Goal: Information Seeking & Learning: Learn about a topic

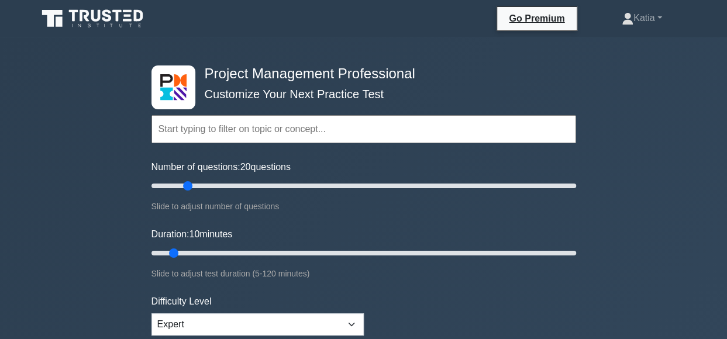
type input "20"
click at [188, 187] on input "Number of questions: 20 questions" at bounding box center [364, 186] width 425 height 14
drag, startPoint x: 175, startPoint y: 250, endPoint x: 203, endPoint y: 251, distance: 28.1
type input "20"
click at [203, 251] on input "Duration: 20 minutes" at bounding box center [364, 253] width 425 height 14
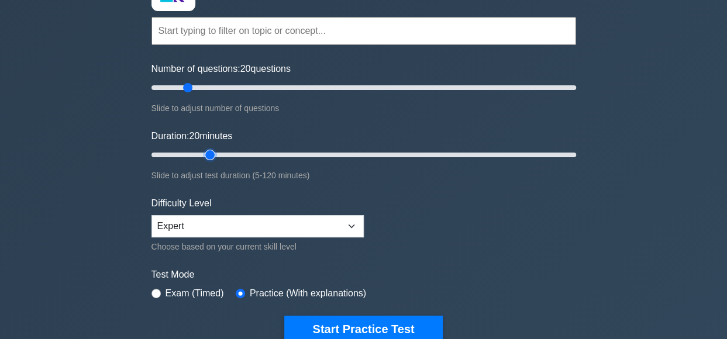
scroll to position [112, 0]
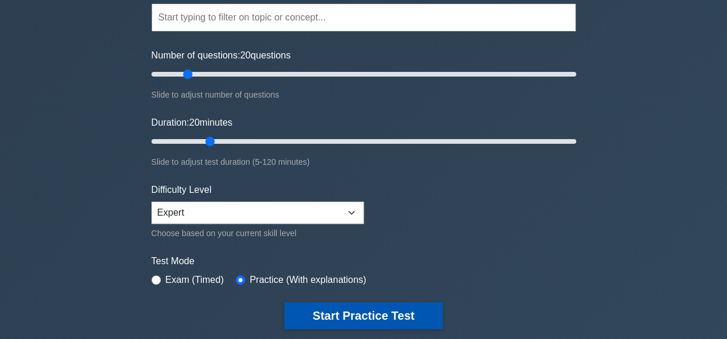
click at [362, 315] on button "Start Practice Test" at bounding box center [363, 315] width 158 height 27
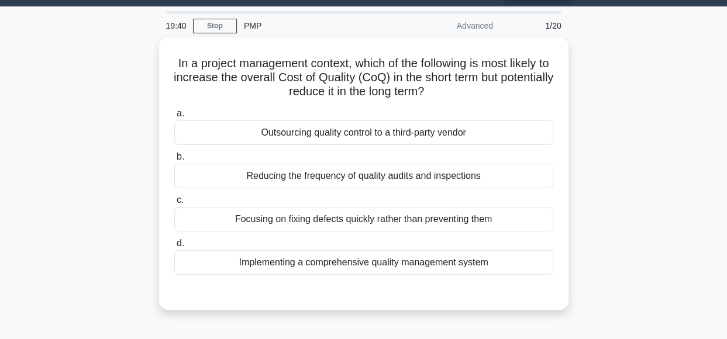
scroll to position [38, 0]
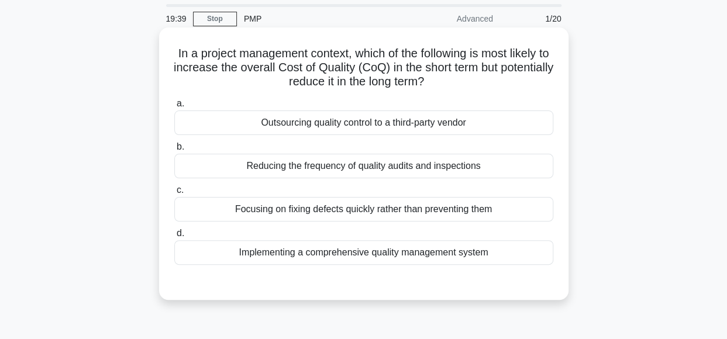
click at [338, 253] on div "Implementing a comprehensive quality management system" at bounding box center [363, 252] width 379 height 25
click at [174, 237] on input "d. Implementing a comprehensive quality management system" at bounding box center [174, 234] width 0 height 8
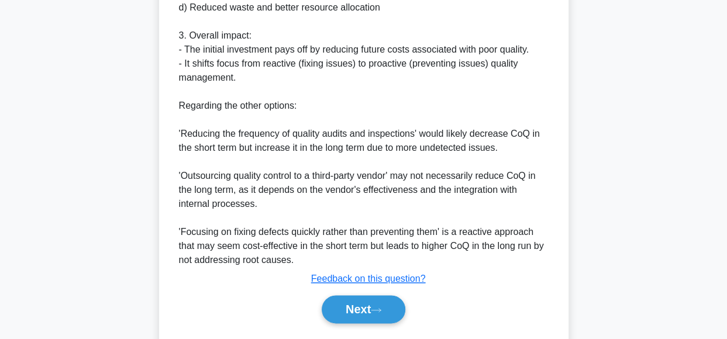
scroll to position [549, 0]
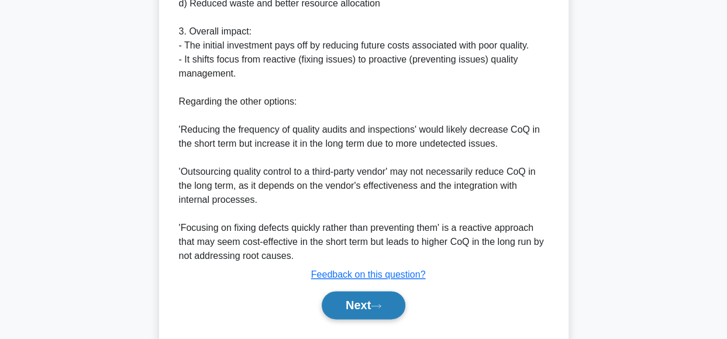
click at [378, 303] on icon at bounding box center [376, 306] width 11 height 6
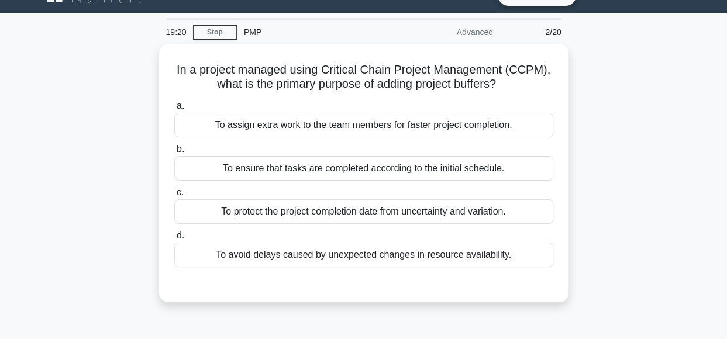
scroll to position [25, 0]
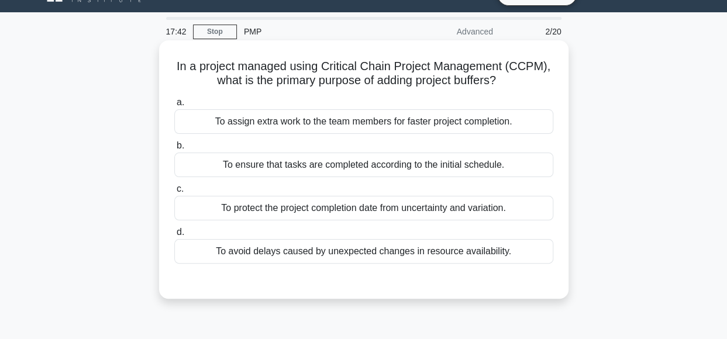
click at [443, 208] on div "To protect the project completion date from uncertainty and variation." at bounding box center [363, 208] width 379 height 25
click at [174, 193] on input "c. To protect the project completion date from uncertainty and variation." at bounding box center [174, 189] width 0 height 8
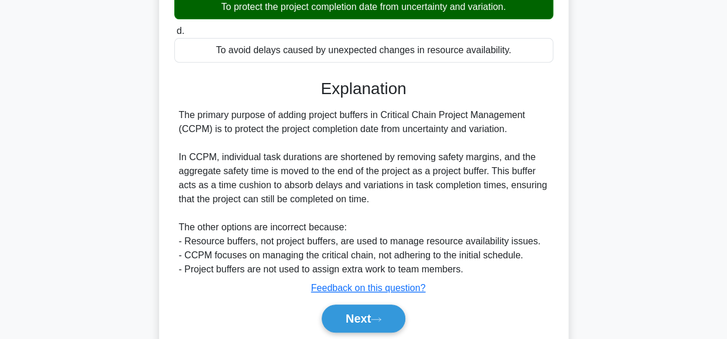
scroll to position [230, 0]
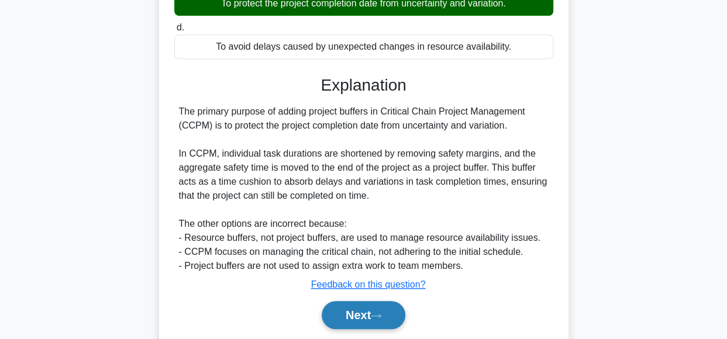
click at [359, 314] on button "Next" at bounding box center [364, 315] width 84 height 28
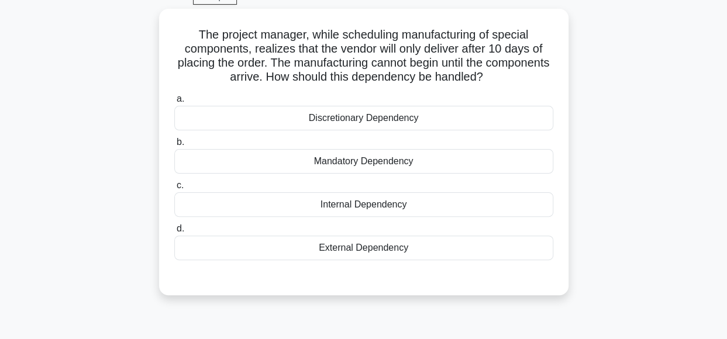
scroll to position [64, 0]
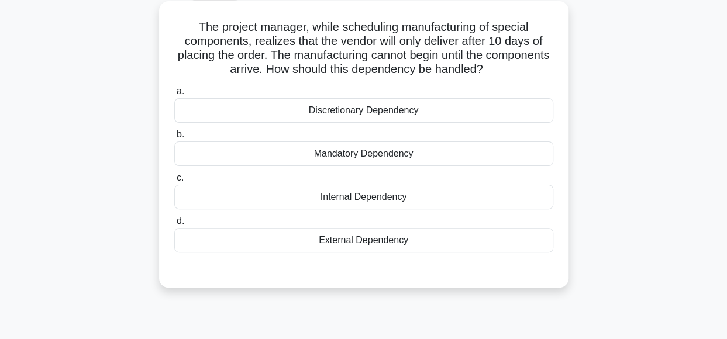
click at [445, 152] on div "Mandatory Dependency" at bounding box center [363, 154] width 379 height 25
click at [174, 139] on input "b. Mandatory Dependency" at bounding box center [174, 135] width 0 height 8
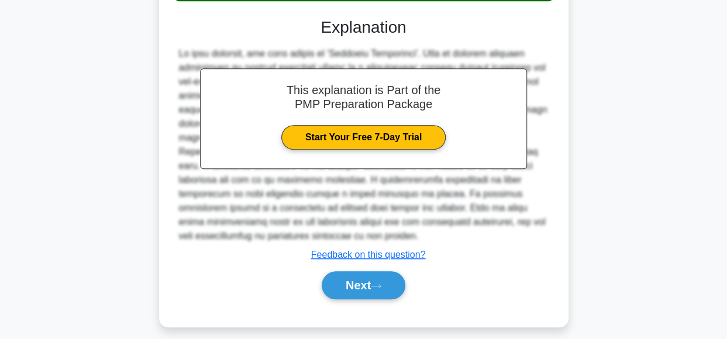
scroll to position [326, 0]
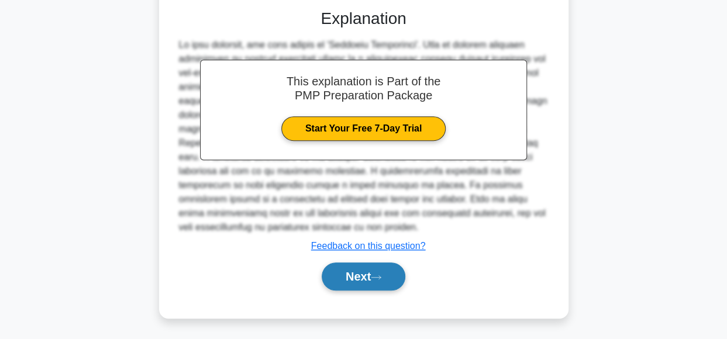
click at [377, 278] on icon at bounding box center [376, 277] width 11 height 6
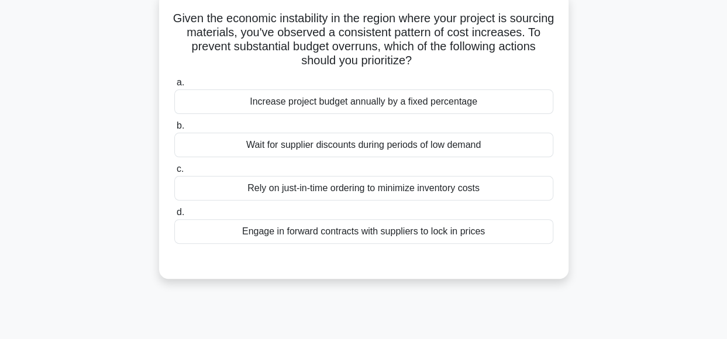
scroll to position [73, 0]
click at [475, 231] on div "Engage in forward contracts with suppliers to lock in prices" at bounding box center [363, 232] width 379 height 25
click at [174, 217] on input "d. Engage in forward contracts with suppliers to lock in prices" at bounding box center [174, 213] width 0 height 8
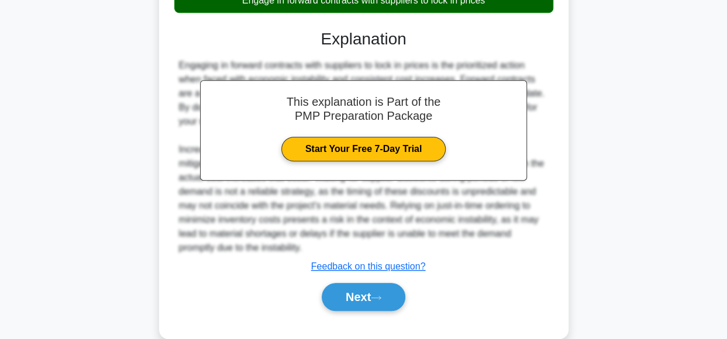
scroll to position [324, 0]
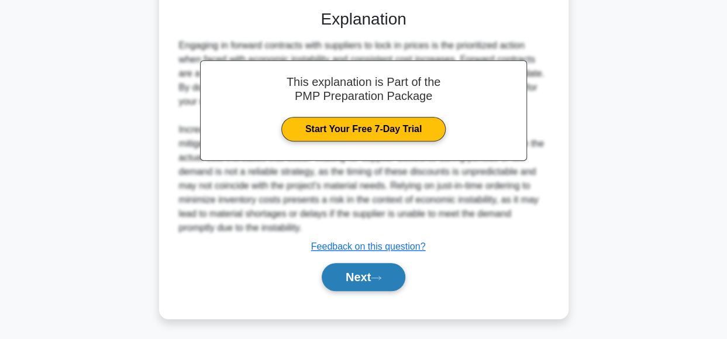
click at [371, 278] on button "Next" at bounding box center [364, 277] width 84 height 28
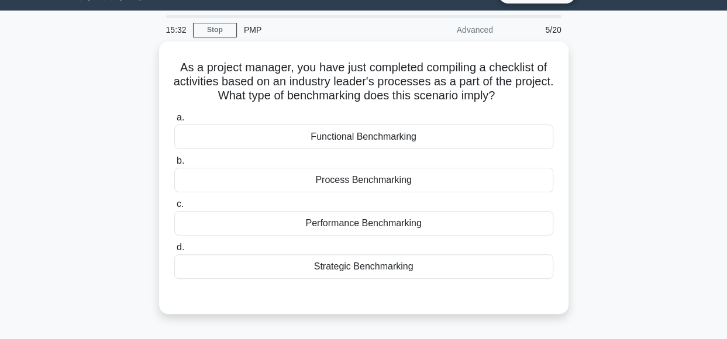
scroll to position [28, 0]
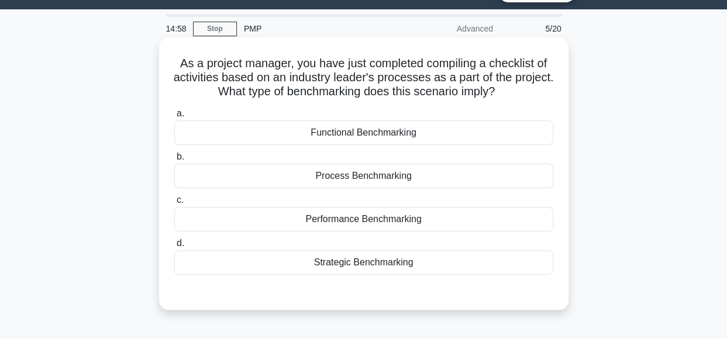
click at [416, 180] on div "Process Benchmarking" at bounding box center [363, 176] width 379 height 25
click at [174, 161] on input "b. Process Benchmarking" at bounding box center [174, 157] width 0 height 8
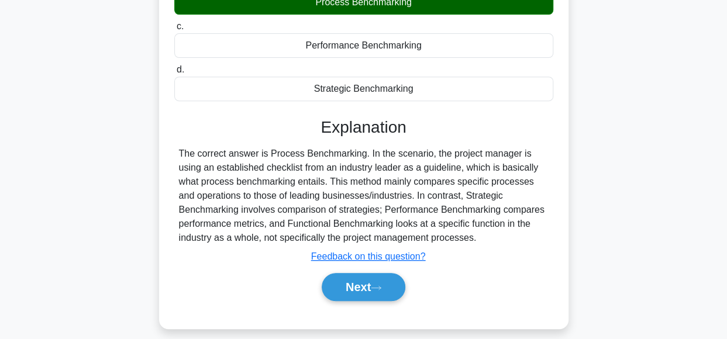
scroll to position [206, 0]
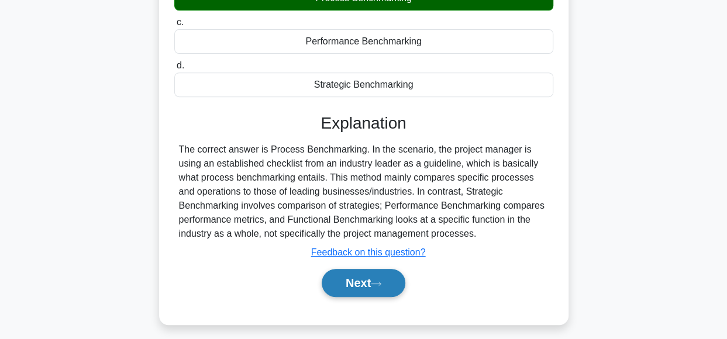
click at [339, 286] on button "Next" at bounding box center [364, 283] width 84 height 28
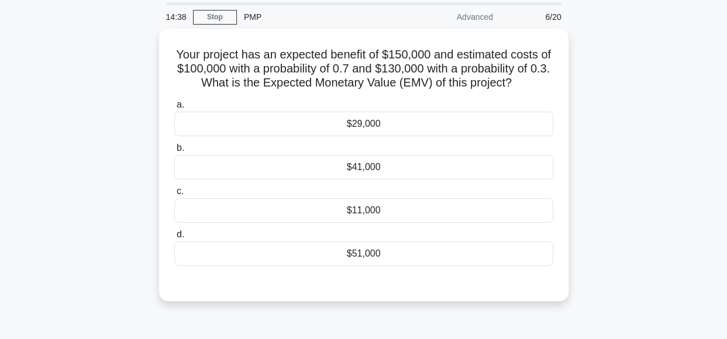
scroll to position [39, 0]
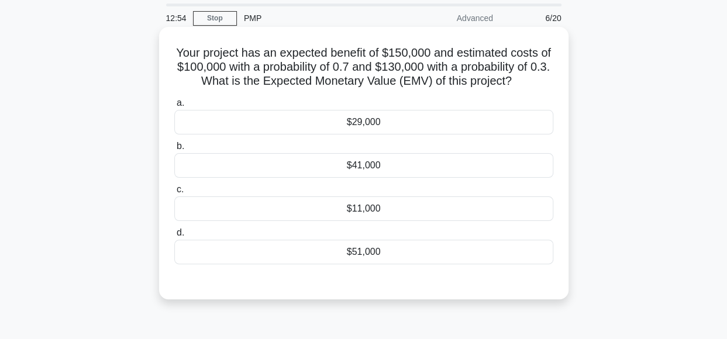
click at [239, 163] on div "$41,000" at bounding box center [363, 165] width 379 height 25
click at [174, 150] on input "b. $41,000" at bounding box center [174, 147] width 0 height 8
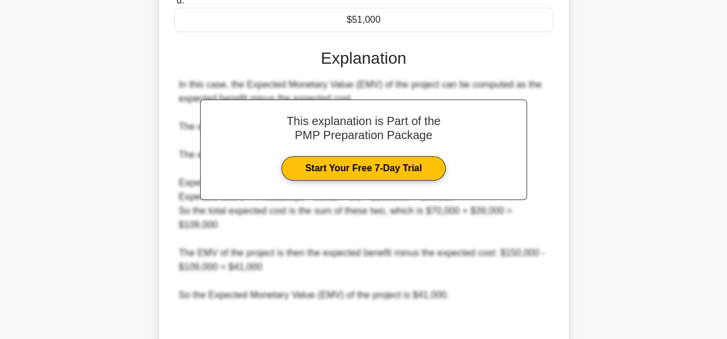
scroll to position [394, 0]
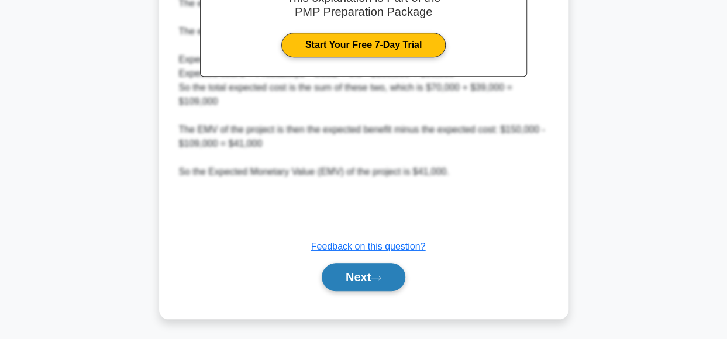
click at [350, 270] on button "Next" at bounding box center [364, 277] width 84 height 28
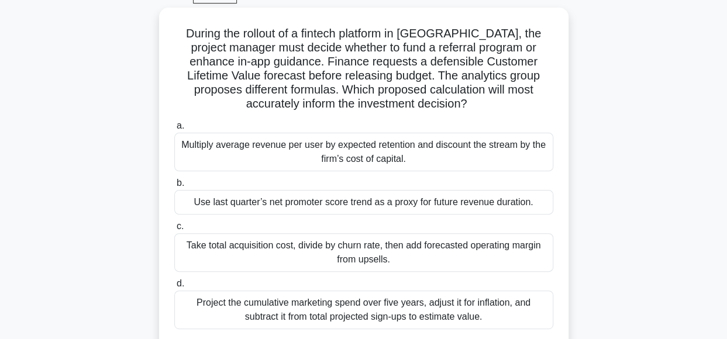
scroll to position [62, 0]
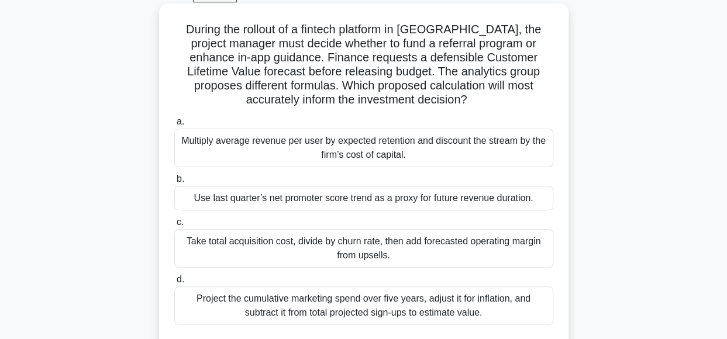
click at [442, 142] on div "Multiply average revenue per user by expected retention and discount the stream…" at bounding box center [363, 148] width 379 height 39
click at [174, 126] on input "a. Multiply average revenue per user by expected retention and discount the str…" at bounding box center [174, 122] width 0 height 8
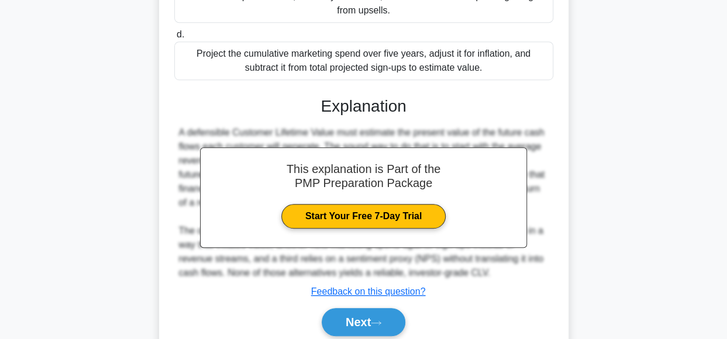
scroll to position [352, 0]
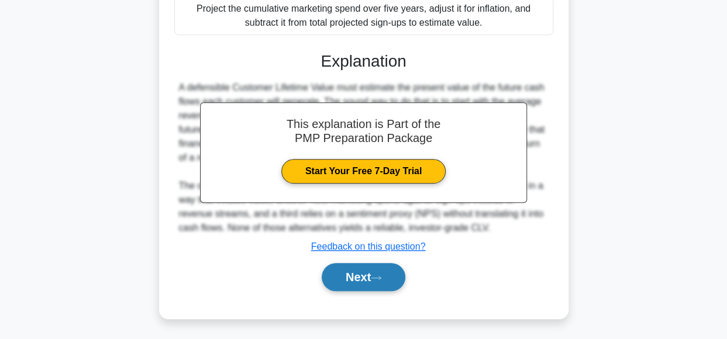
click at [373, 272] on button "Next" at bounding box center [364, 277] width 84 height 28
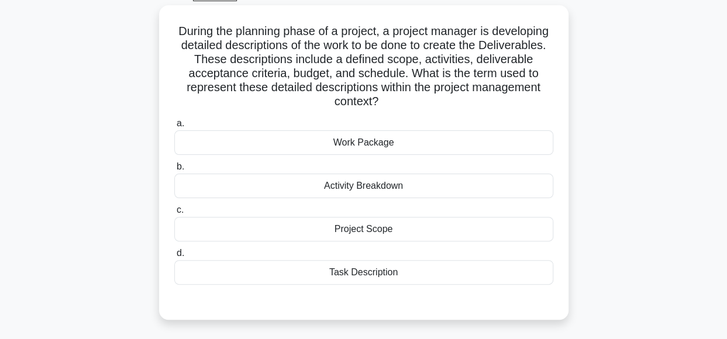
scroll to position [65, 0]
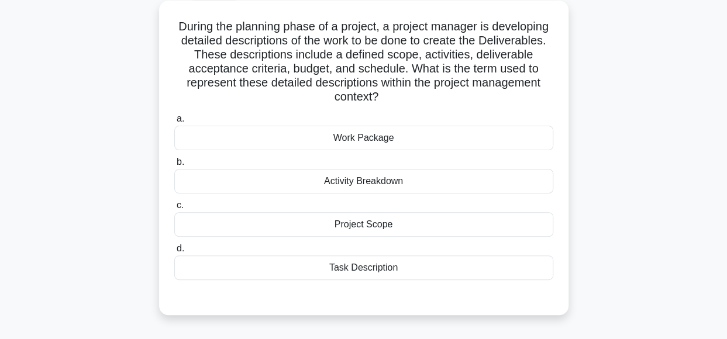
click at [398, 137] on div "Work Package" at bounding box center [363, 138] width 379 height 25
click at [174, 123] on input "a. Work Package" at bounding box center [174, 119] width 0 height 8
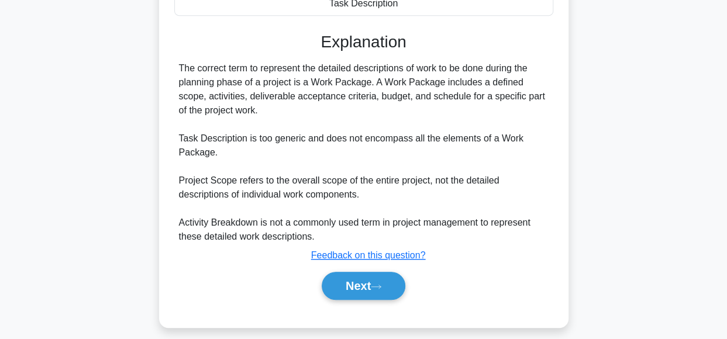
scroll to position [335, 0]
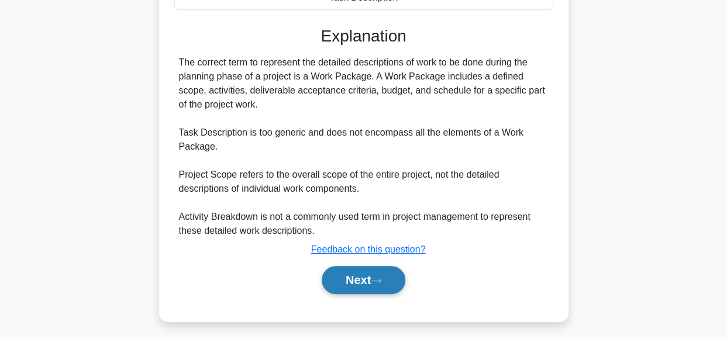
click at [353, 278] on button "Next" at bounding box center [364, 280] width 84 height 28
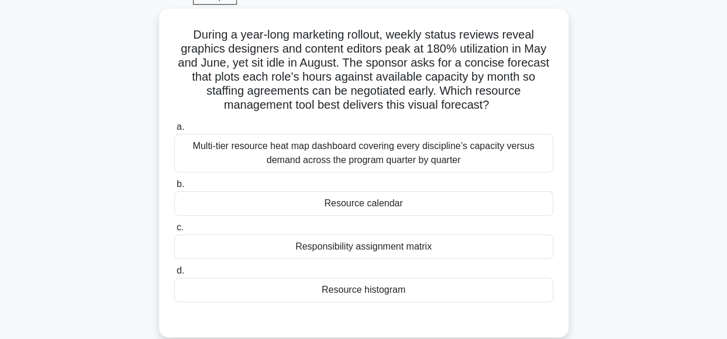
scroll to position [62, 0]
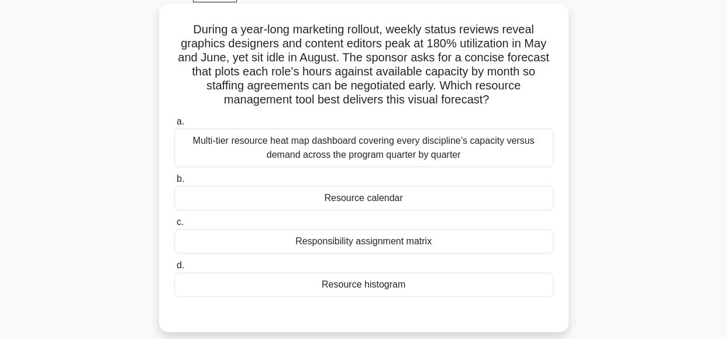
click at [387, 285] on div "Resource histogram" at bounding box center [363, 285] width 379 height 25
click at [174, 270] on input "d. Resource histogram" at bounding box center [174, 266] width 0 height 8
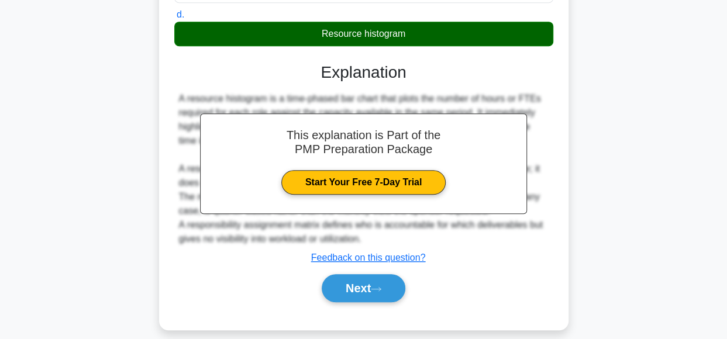
scroll to position [324, 0]
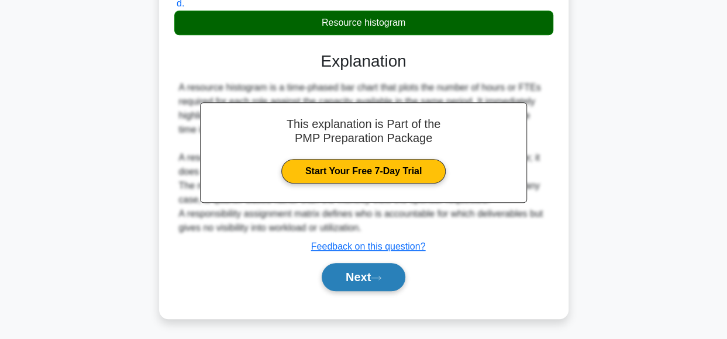
click at [366, 278] on button "Next" at bounding box center [364, 277] width 84 height 28
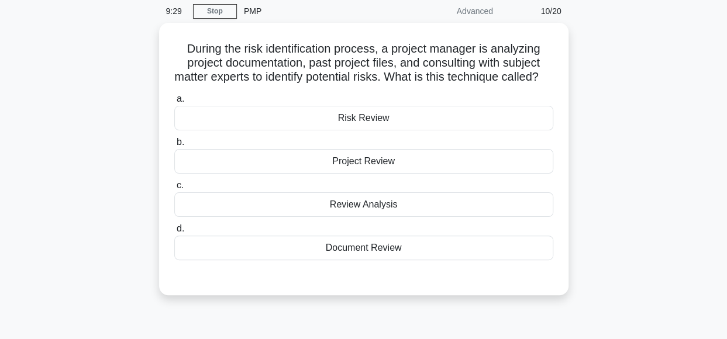
scroll to position [47, 0]
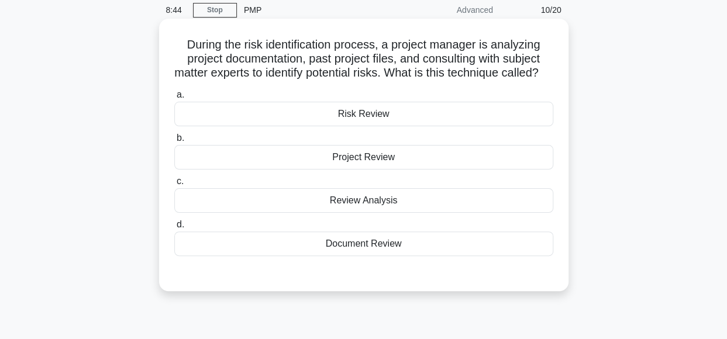
click at [441, 212] on div "Review Analysis" at bounding box center [363, 200] width 379 height 25
click at [174, 185] on input "c. Review Analysis" at bounding box center [174, 182] width 0 height 8
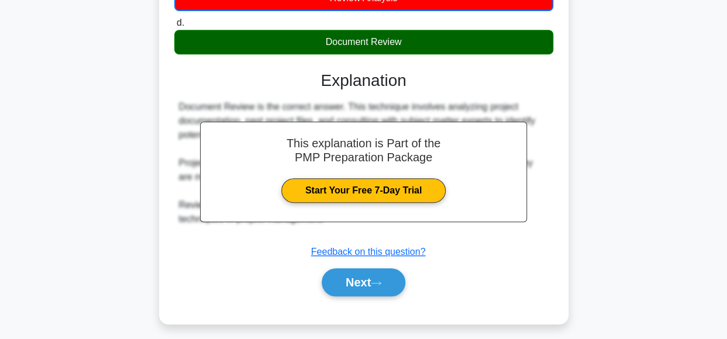
scroll to position [265, 0]
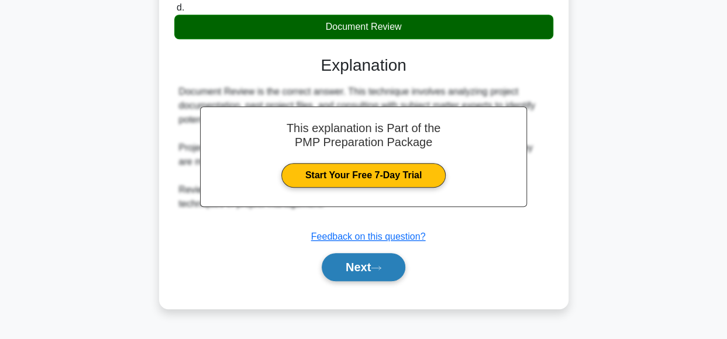
click at [398, 281] on button "Next" at bounding box center [364, 267] width 84 height 28
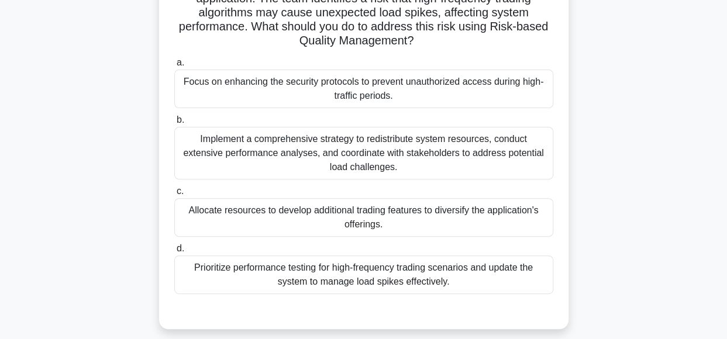
scroll to position [115, 0]
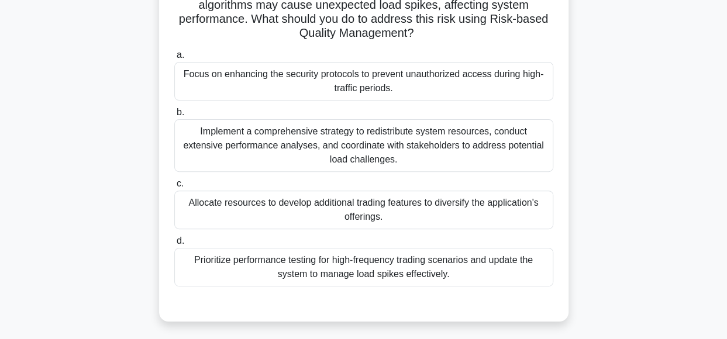
click at [503, 150] on div "Implement a comprehensive strategy to redistribute system resources, conduct ex…" at bounding box center [363, 145] width 379 height 53
click at [174, 116] on input "b. Implement a comprehensive strategy to redistribute system resources, conduct…" at bounding box center [174, 113] width 0 height 8
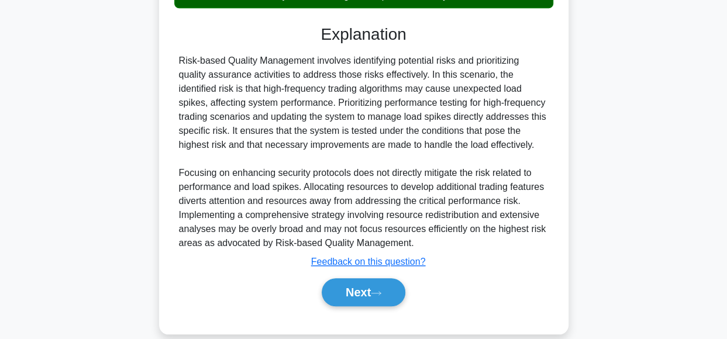
scroll to position [399, 0]
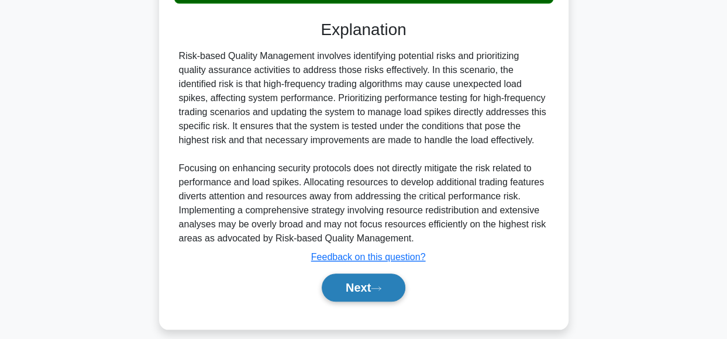
click at [380, 288] on icon at bounding box center [376, 288] width 11 height 6
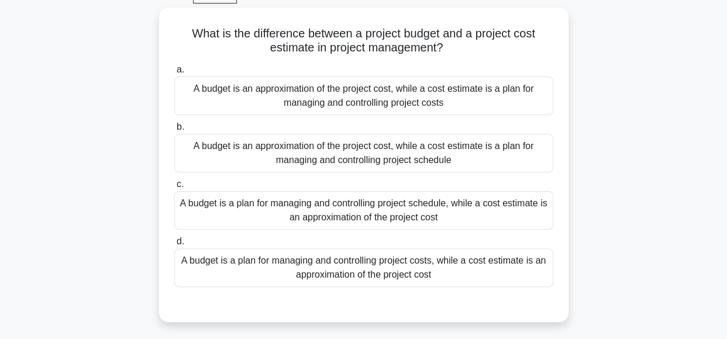
scroll to position [57, 0]
click at [446, 266] on div "A budget is a plan for managing and controlling project costs, while a cost est…" at bounding box center [363, 268] width 379 height 39
click at [174, 246] on input "d. A budget is a plan for managing and controlling project costs, while a cost …" at bounding box center [174, 243] width 0 height 8
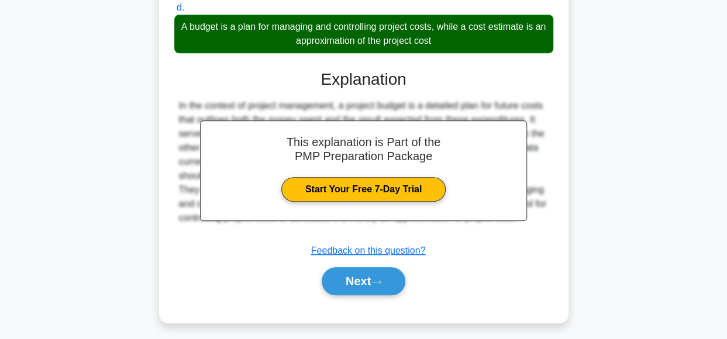
scroll to position [296, 0]
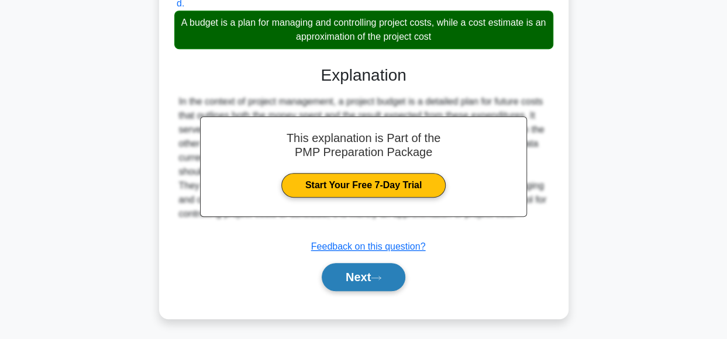
click at [396, 279] on button "Next" at bounding box center [364, 277] width 84 height 28
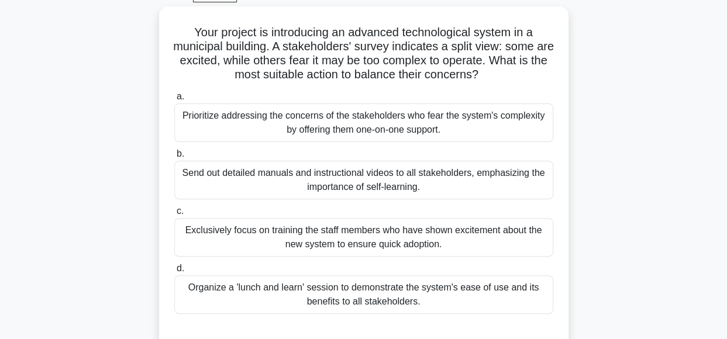
scroll to position [63, 0]
drag, startPoint x: 724, startPoint y: 102, endPoint x: 727, endPoint y: 91, distance: 11.5
click at [727, 91] on html "Go Premium Katia" at bounding box center [363, 253] width 727 height 632
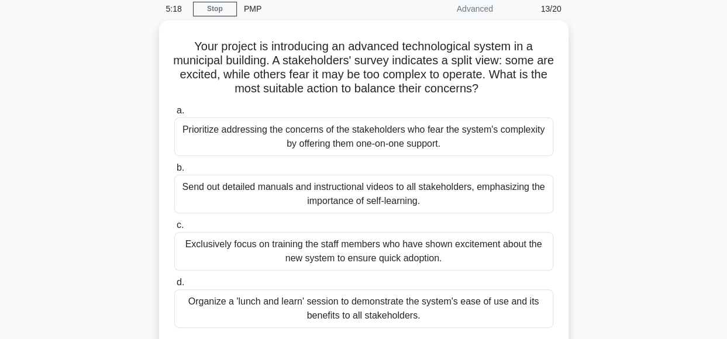
scroll to position [46, 0]
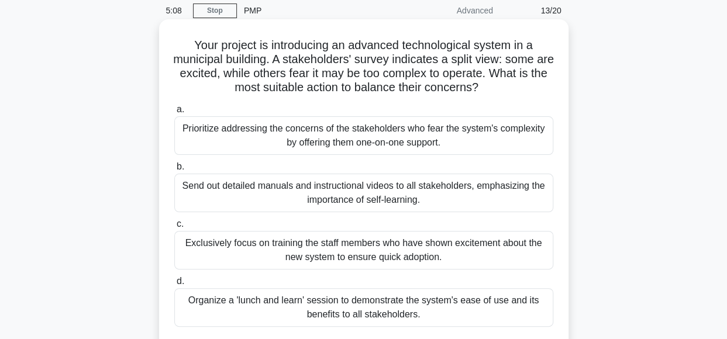
click at [463, 135] on div "Prioritize addressing the concerns of the stakeholders who fear the system's co…" at bounding box center [363, 135] width 379 height 39
click at [174, 113] on input "a. Prioritize addressing the concerns of the stakeholders who fear the system's…" at bounding box center [174, 110] width 0 height 8
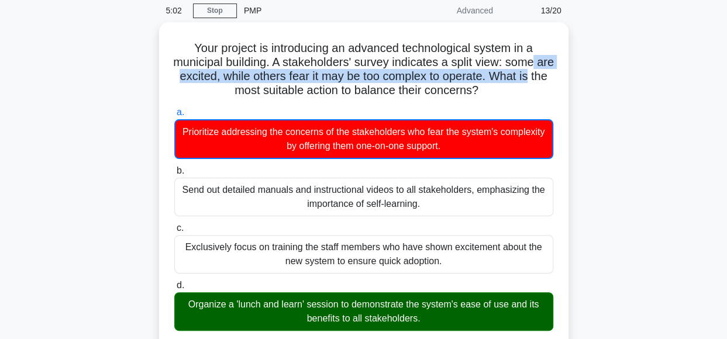
drag, startPoint x: 727, startPoint y: 58, endPoint x: 728, endPoint y: 80, distance: 22.3
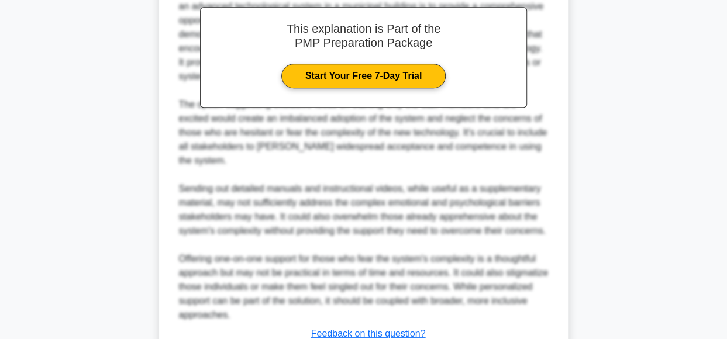
scroll to position [522, 0]
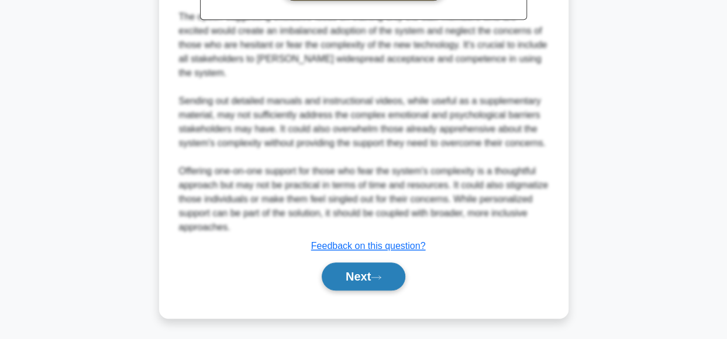
click at [375, 271] on button "Next" at bounding box center [364, 277] width 84 height 28
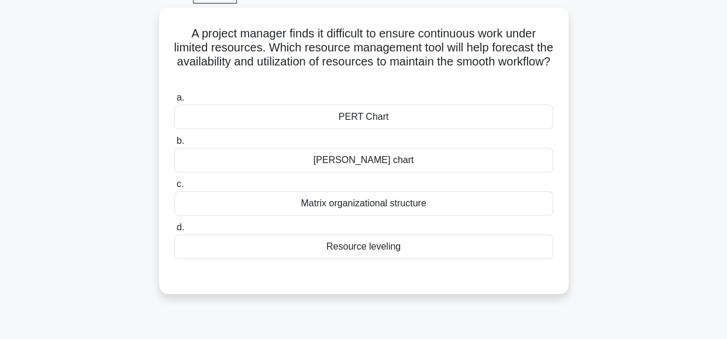
scroll to position [63, 0]
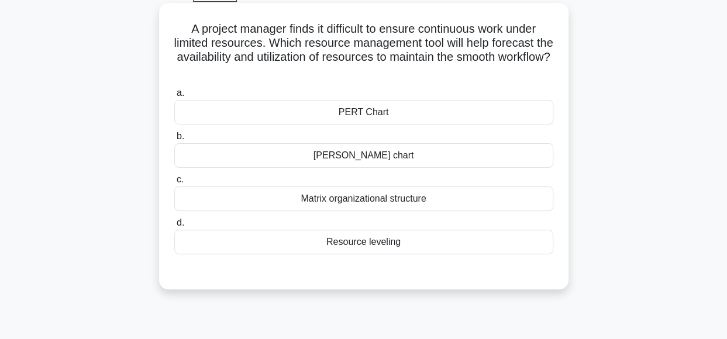
click at [403, 112] on div "PERT Chart" at bounding box center [363, 112] width 379 height 25
click at [174, 97] on input "a. PERT Chart" at bounding box center [174, 93] width 0 height 8
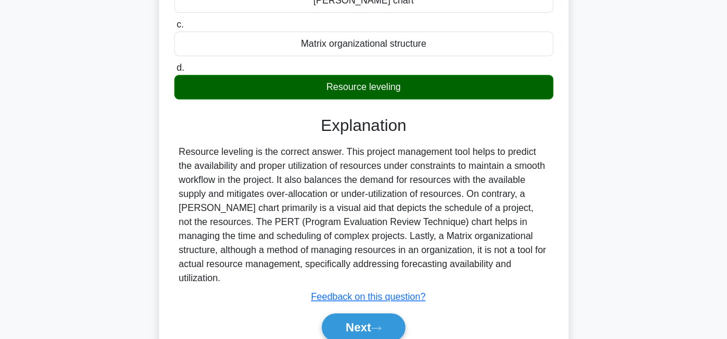
scroll to position [222, 0]
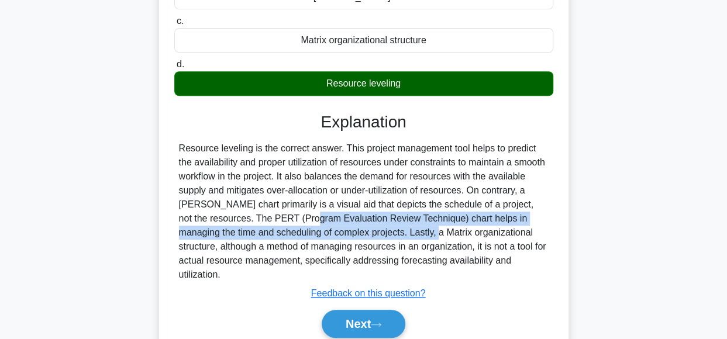
drag, startPoint x: 240, startPoint y: 218, endPoint x: 347, endPoint y: 236, distance: 109.1
click at [347, 236] on div "Resource leveling is the correct answer. This project management tool helps to …" at bounding box center [364, 212] width 370 height 140
copy div "PERT (Program Evaluation Review Technique) chart helps in managing the time and…"
click at [381, 323] on icon at bounding box center [375, 325] width 9 height 4
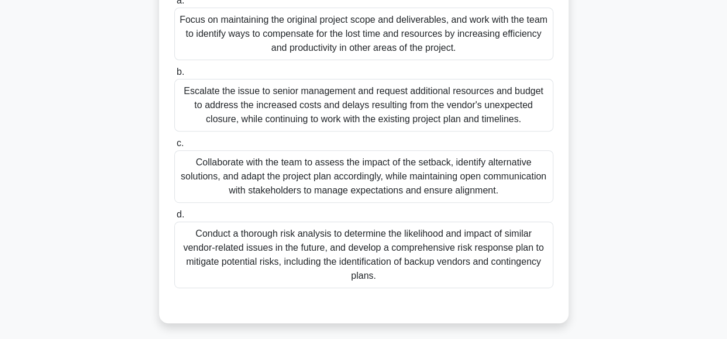
scroll to position [187, 0]
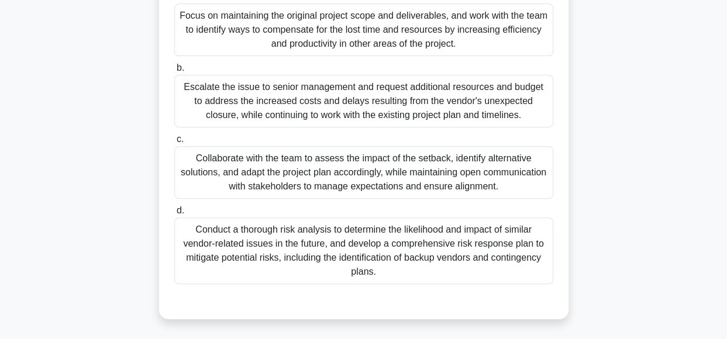
click at [474, 183] on div "Collaborate with the team to assess the impact of the setback, identify alterna…" at bounding box center [363, 172] width 379 height 53
click at [174, 143] on input "c. Collaborate with the team to assess the impact of the setback, identify alte…" at bounding box center [174, 140] width 0 height 8
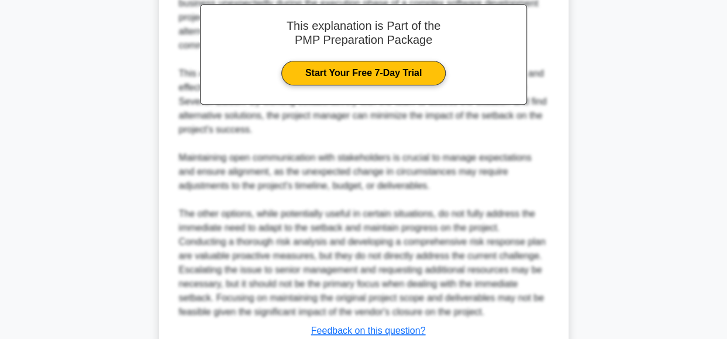
scroll to position [633, 0]
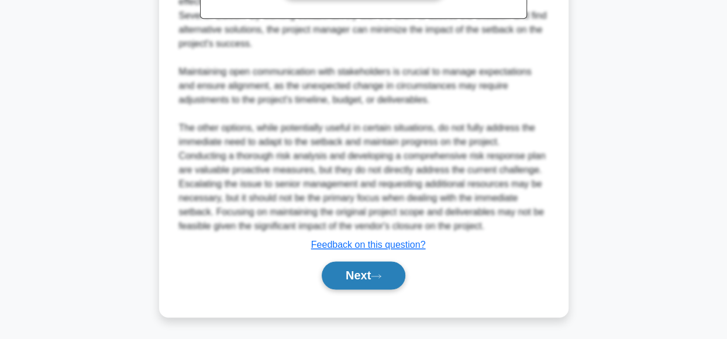
click at [348, 277] on button "Next" at bounding box center [364, 275] width 84 height 28
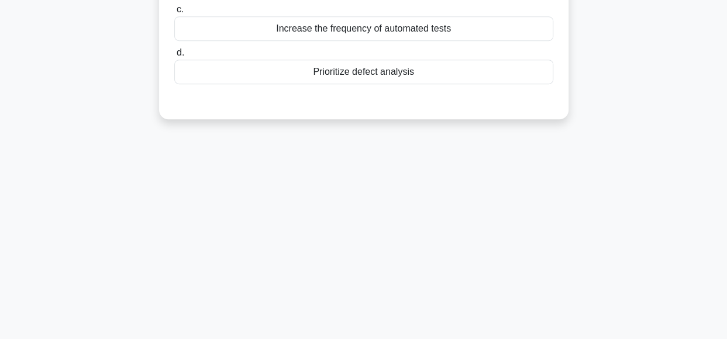
scroll to position [63, 0]
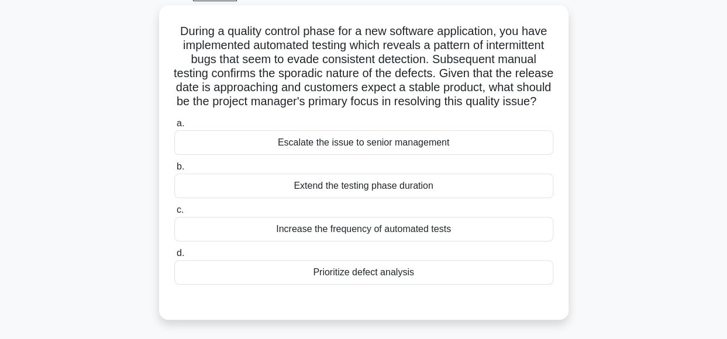
click at [628, 99] on div "During a quality control phase for a new software application, you have impleme…" at bounding box center [363, 169] width 667 height 329
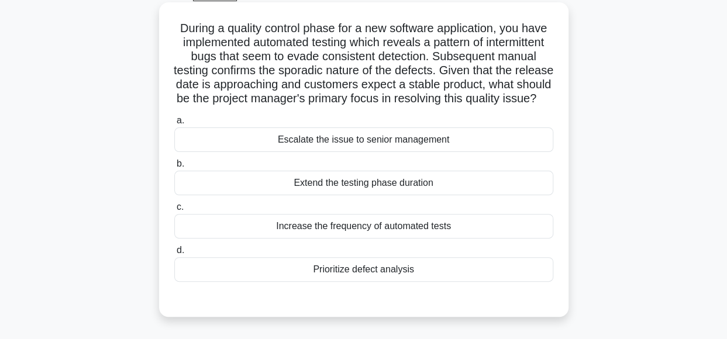
click at [490, 239] on div "Increase the frequency of automated tests" at bounding box center [363, 226] width 379 height 25
click at [174, 211] on input "c. Increase the frequency of automated tests" at bounding box center [174, 208] width 0 height 8
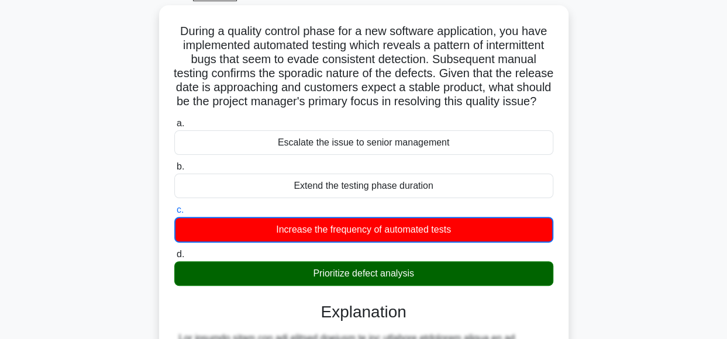
click at [660, 125] on div "During a quality control phase for a new software application, you have impleme…" at bounding box center [363, 336] width 667 height 663
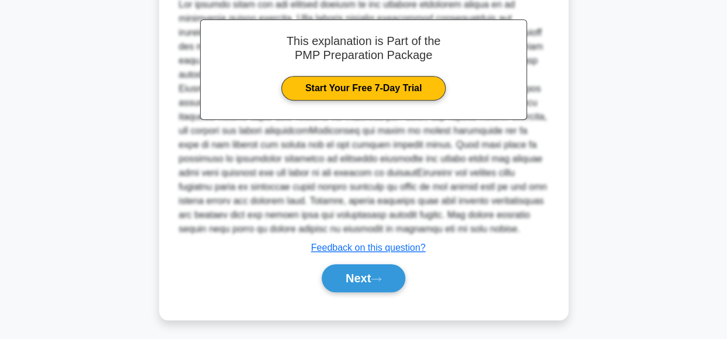
scroll to position [410, 0]
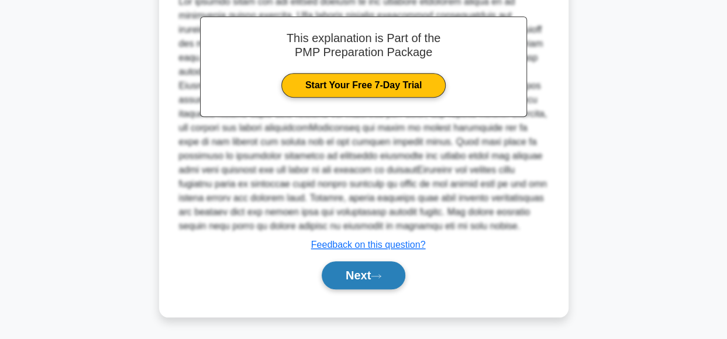
click at [381, 280] on button "Next" at bounding box center [364, 275] width 84 height 28
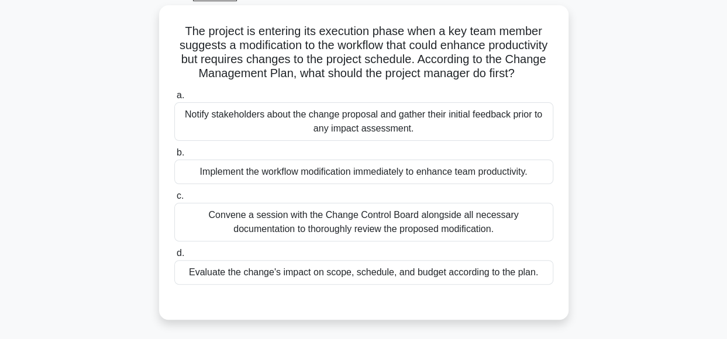
scroll to position [66, 0]
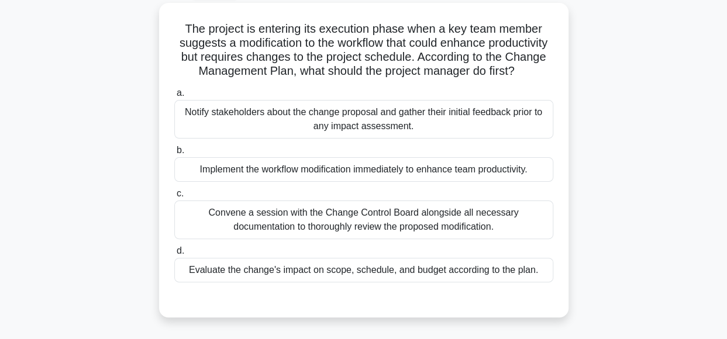
click at [655, 160] on div "The project is entering its execution phase when a key team member suggests a m…" at bounding box center [363, 167] width 667 height 329
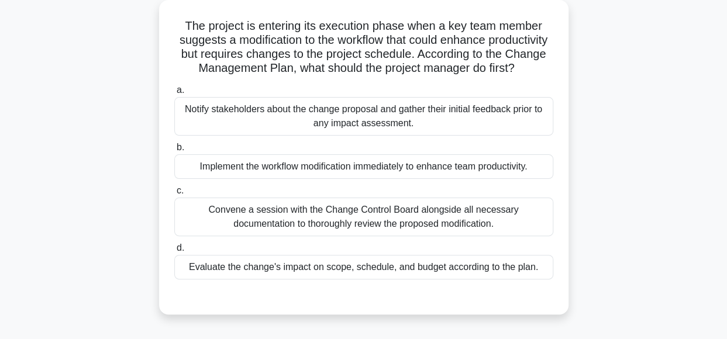
click at [507, 277] on div "Evaluate the change's impact on scope, schedule, and budget according to the pl…" at bounding box center [363, 267] width 379 height 25
click at [174, 252] on input "d. Evaluate the change's impact on scope, schedule, and budget according to the…" at bounding box center [174, 249] width 0 height 8
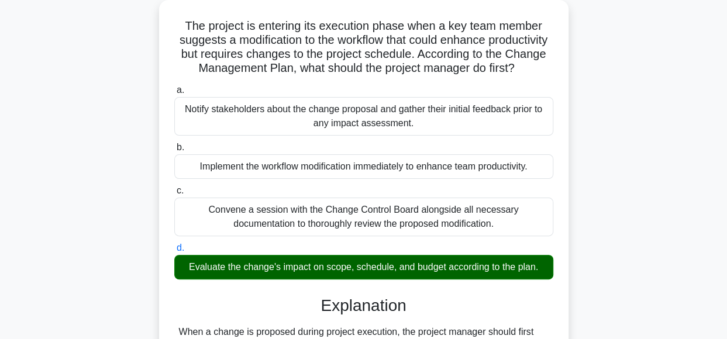
click at [507, 277] on div "Evaluate the change's impact on scope, schedule, and budget according to the pl…" at bounding box center [363, 267] width 379 height 25
click at [174, 252] on input "d. Evaluate the change's impact on scope, schedule, and budget according to the…" at bounding box center [174, 249] width 0 height 8
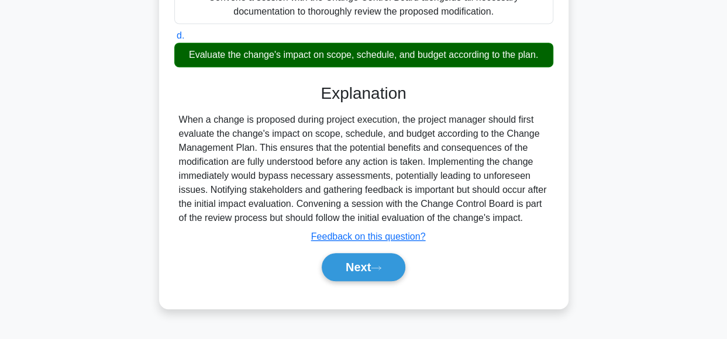
scroll to position [292, 0]
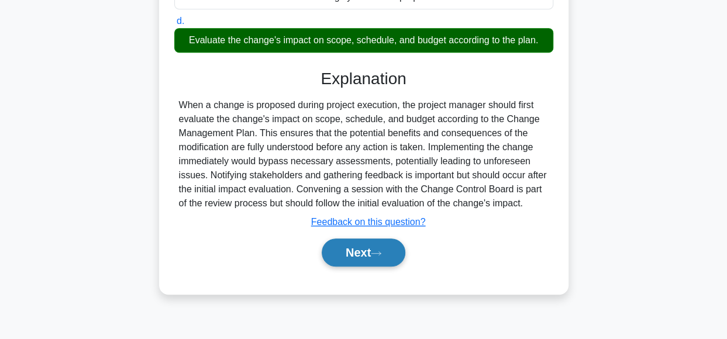
click at [391, 265] on button "Next" at bounding box center [364, 253] width 84 height 28
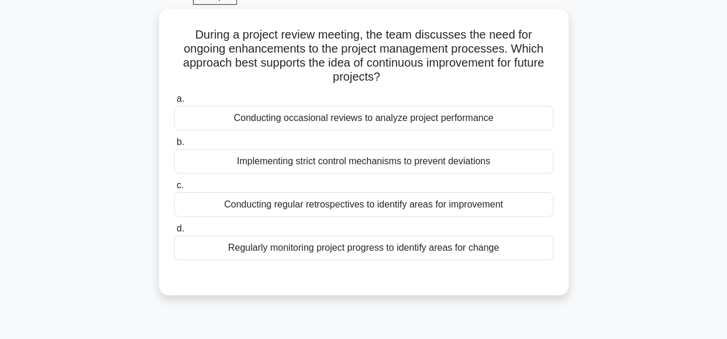
scroll to position [60, 0]
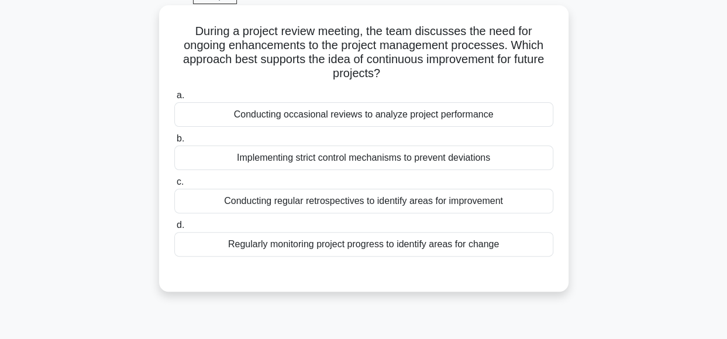
click at [512, 203] on div "Conducting regular retrospectives to identify areas for improvement" at bounding box center [363, 201] width 379 height 25
click at [174, 186] on input "c. Conducting regular retrospectives to identify areas for improvement" at bounding box center [174, 182] width 0 height 8
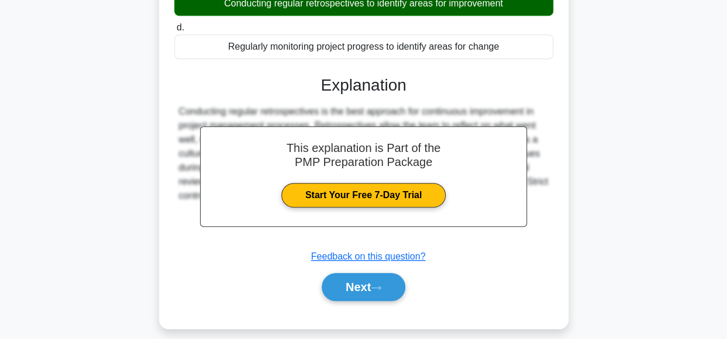
scroll to position [292, 0]
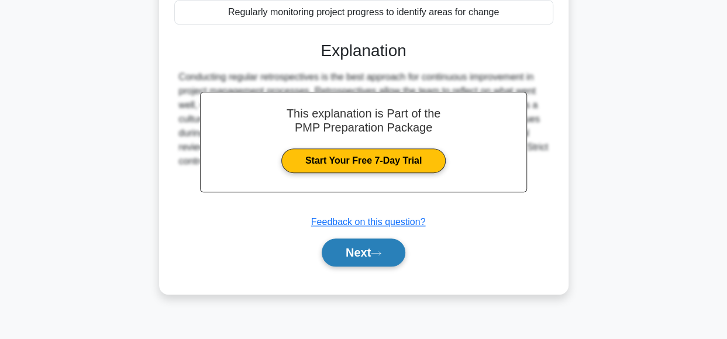
click at [367, 252] on button "Next" at bounding box center [364, 253] width 84 height 28
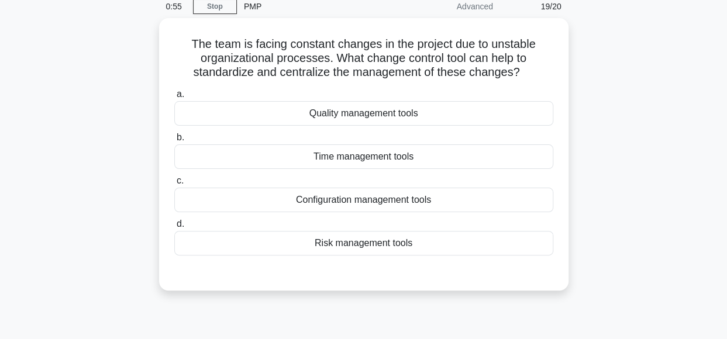
scroll to position [51, 0]
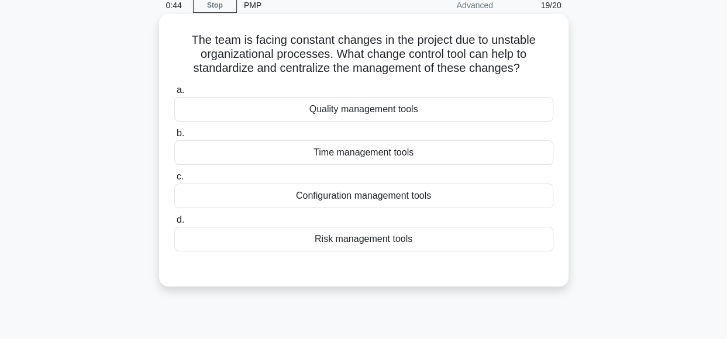
click at [469, 198] on div "Configuration management tools" at bounding box center [363, 196] width 379 height 25
click at [174, 181] on input "c. Configuration management tools" at bounding box center [174, 177] width 0 height 8
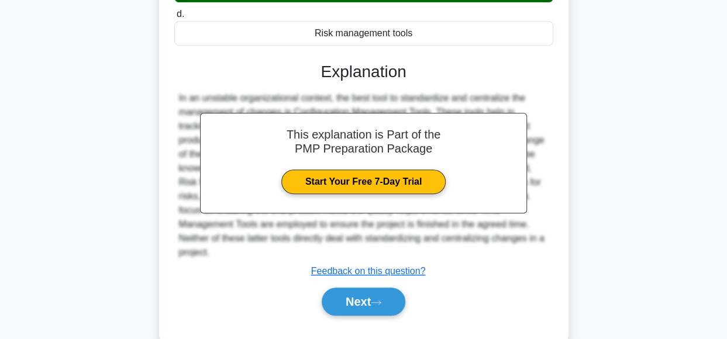
scroll to position [292, 0]
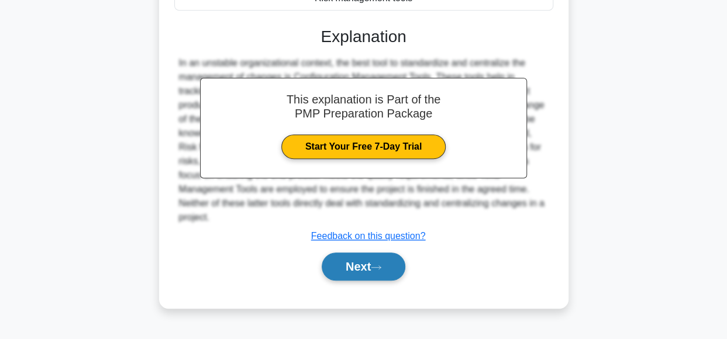
click at [378, 259] on button "Next" at bounding box center [364, 267] width 84 height 28
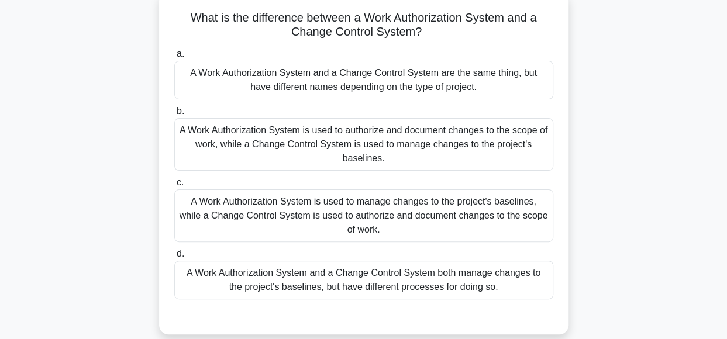
scroll to position [77, 0]
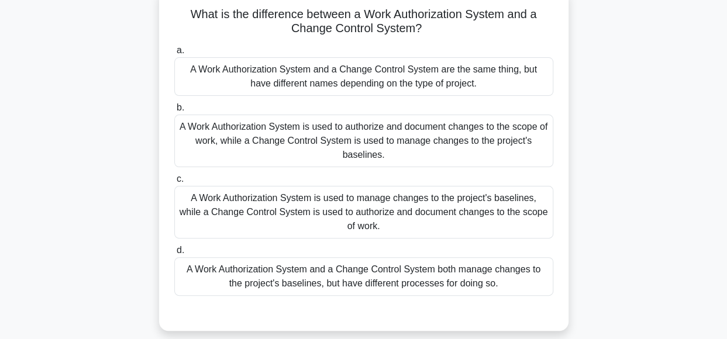
click at [453, 278] on div "A Work Authorization System and a Change Control System both manage changes to …" at bounding box center [363, 276] width 379 height 39
click at [174, 254] on input "d. A Work Authorization System and a Change Control System both manage changes …" at bounding box center [174, 251] width 0 height 8
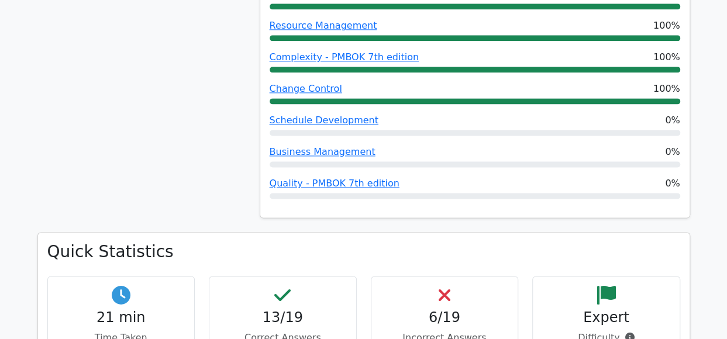
scroll to position [710, 0]
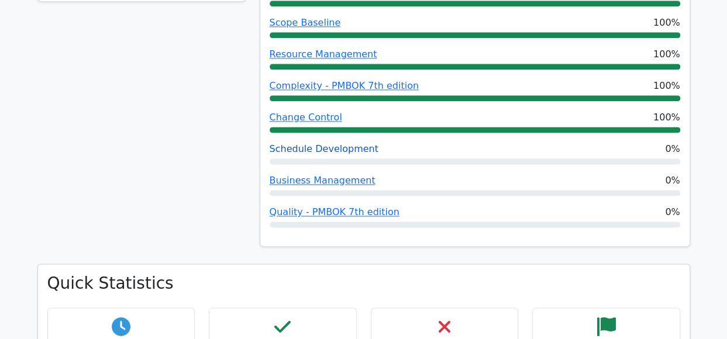
click at [336, 143] on link "Schedule Development" at bounding box center [324, 148] width 109 height 11
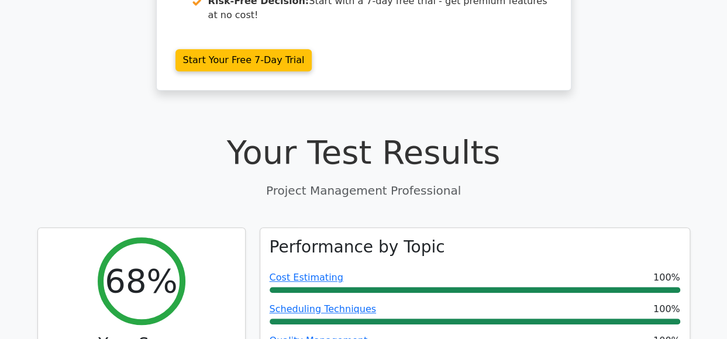
scroll to position [312, 0]
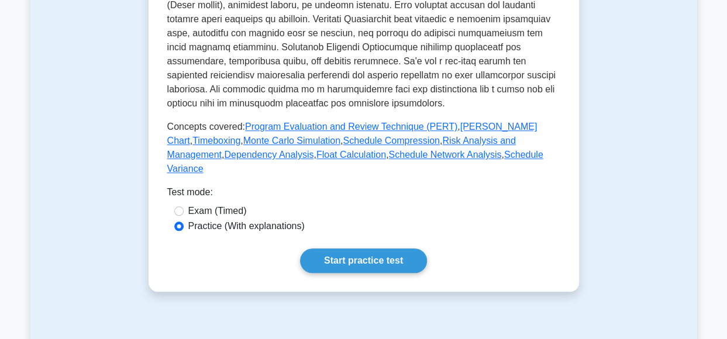
scroll to position [491, 0]
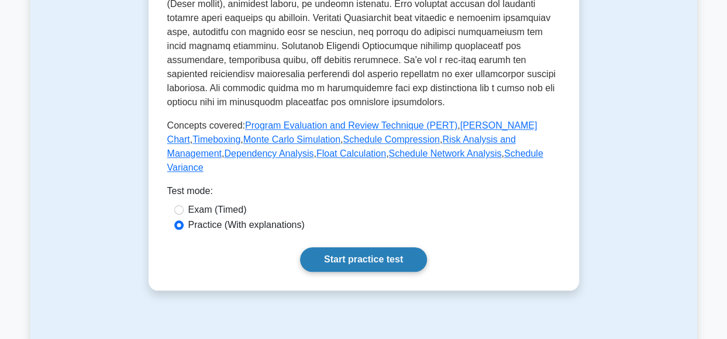
click at [331, 247] on link "Start practice test" at bounding box center [363, 259] width 127 height 25
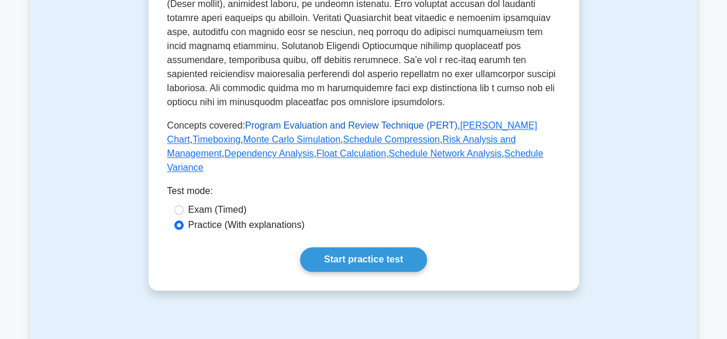
click at [347, 126] on link "Program Evaluation and Review Technique (PERT)" at bounding box center [351, 126] width 212 height 10
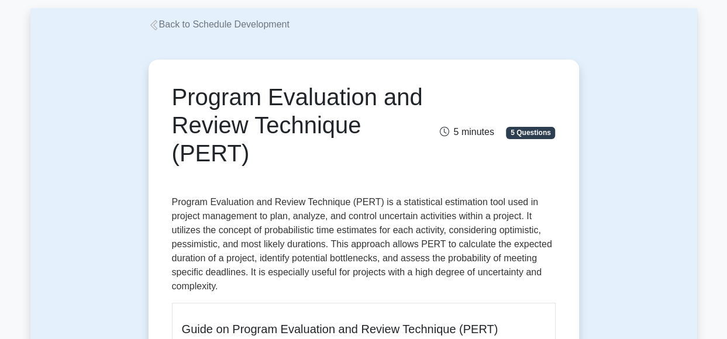
scroll to position [140, 0]
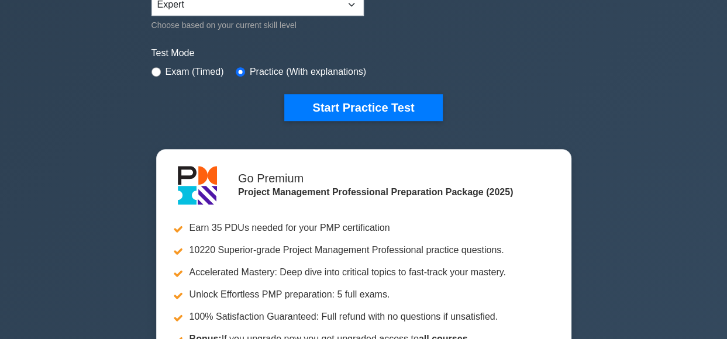
scroll to position [368, 0]
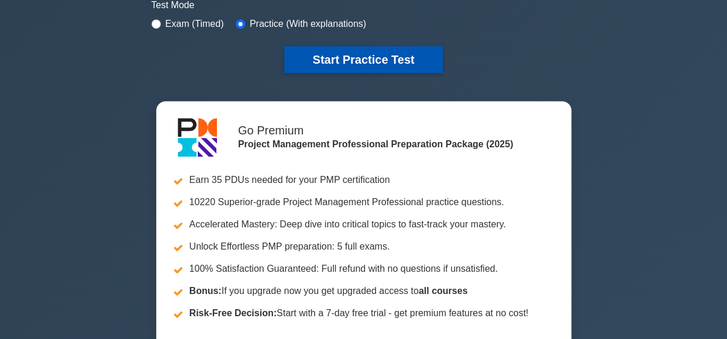
click at [407, 49] on button "Start Practice Test" at bounding box center [363, 59] width 158 height 27
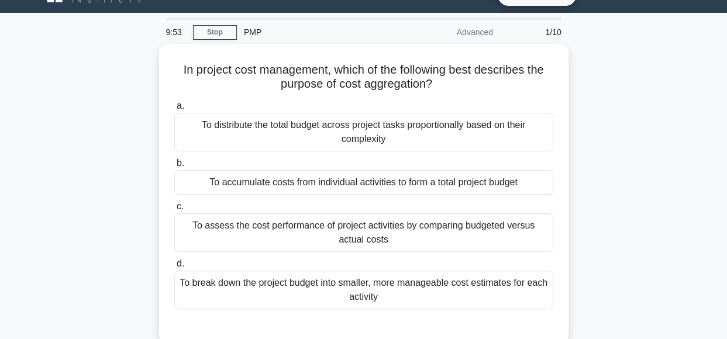
scroll to position [26, 0]
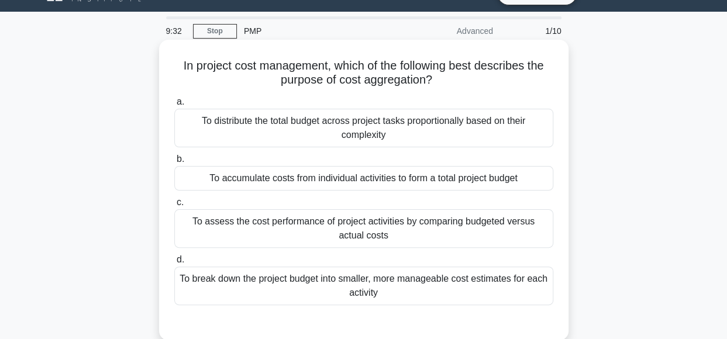
click at [505, 180] on div "To accumulate costs from individual activities to form a total project budget" at bounding box center [363, 178] width 379 height 25
click at [174, 163] on input "b. To accumulate costs from individual activities to form a total project budget" at bounding box center [174, 160] width 0 height 8
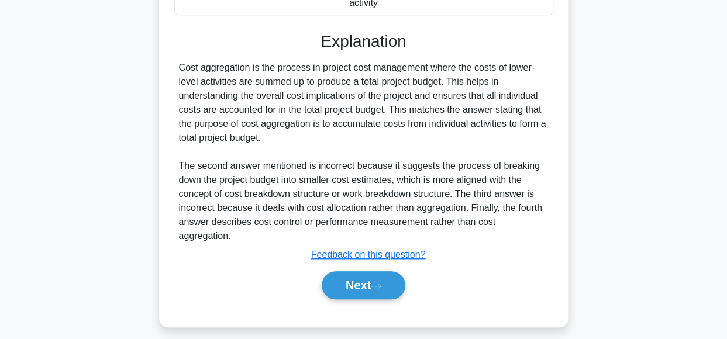
scroll to position [324, 0]
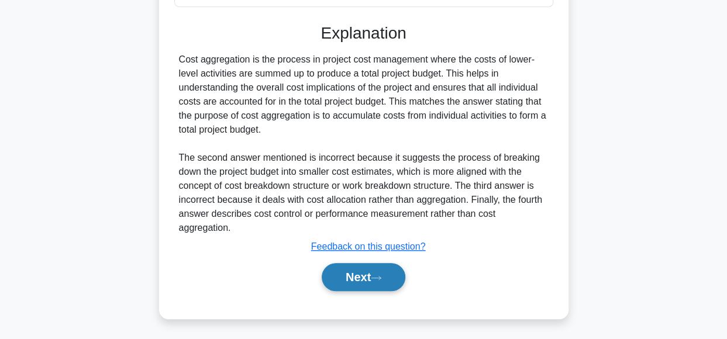
click at [350, 276] on button "Next" at bounding box center [364, 277] width 84 height 28
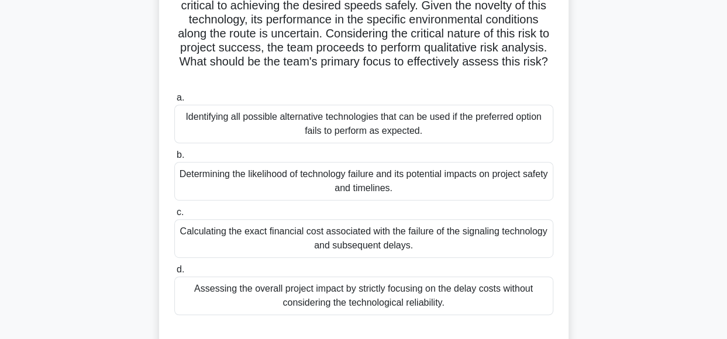
scroll to position [188, 0]
click at [725, 125] on main "8:39 Stop PMP Advanced 2/10 .spinner_0XTQ{transform-origin:center;animation:spi…" at bounding box center [363, 147] width 727 height 594
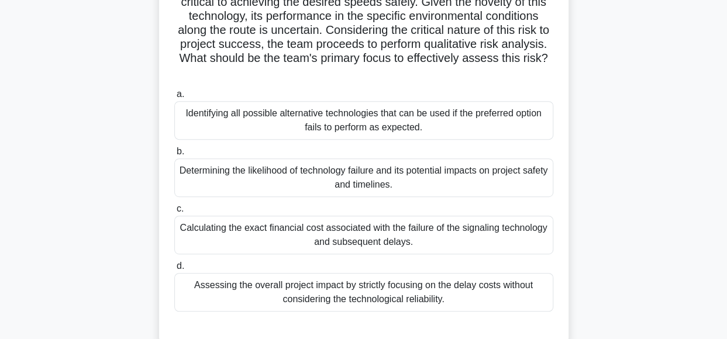
click at [343, 119] on div "Identifying all possible alternative technologies that can be used if the prefe…" at bounding box center [363, 120] width 379 height 39
click at [174, 98] on input "a. Identifying all possible alternative technologies that can be used if the pr…" at bounding box center [174, 95] width 0 height 8
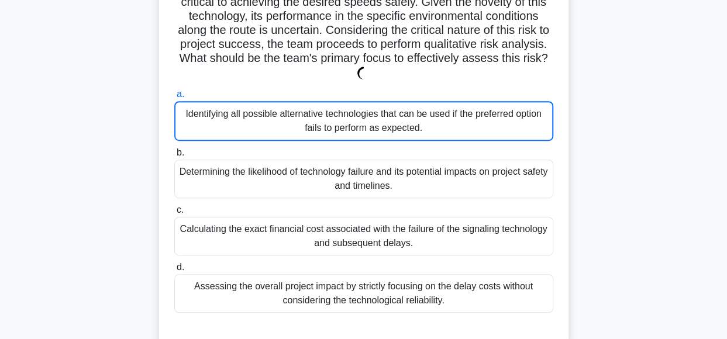
click at [343, 119] on div "Identifying all possible alternative technologies that can be used if the prefe…" at bounding box center [363, 121] width 379 height 40
click at [174, 98] on input "a. Identifying all possible alternative technologies that can be used if the pr…" at bounding box center [174, 95] width 0 height 8
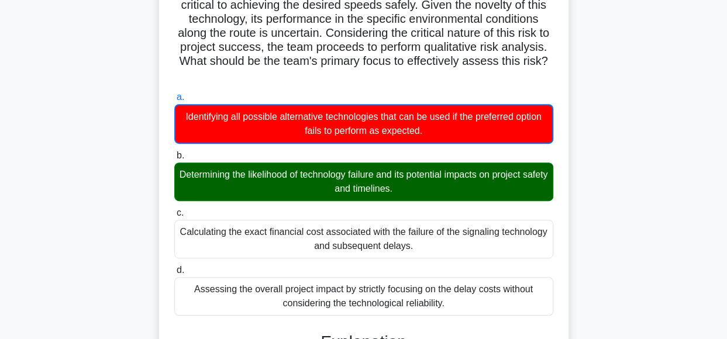
click at [613, 133] on div "Your project team is in the process of developing a high-speed rail system inte…" at bounding box center [363, 268] width 667 height 775
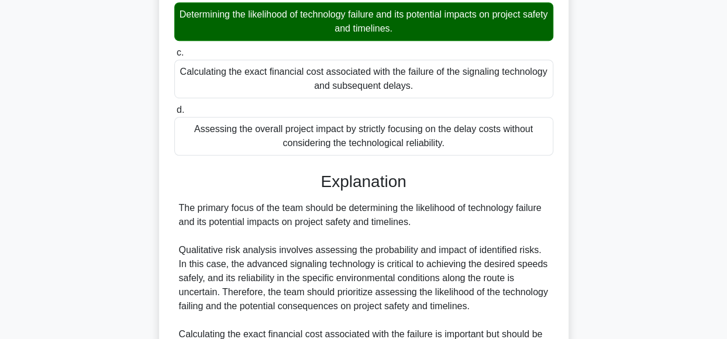
scroll to position [349, 0]
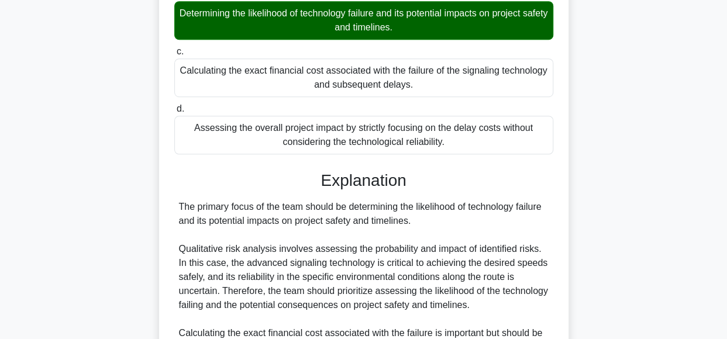
click at [726, 165] on main "7:44 Stop PMP Advanced 2/10 .spinner_0XTQ{transform-origin:center;animation:spi…" at bounding box center [363, 93] width 727 height 811
click at [726, 165] on main "7:42 Stop PMP Advanced 2/10 .spinner_0XTQ{transform-origin:center;animation:spi…" at bounding box center [363, 93] width 727 height 811
drag, startPoint x: 726, startPoint y: 165, endPoint x: 726, endPoint y: 185, distance: 20.5
click at [726, 185] on main "7:34 Stop PMP Advanced 2/10 .spinner_0XTQ{transform-origin:center;animation:spi…" at bounding box center [363, 93] width 727 height 811
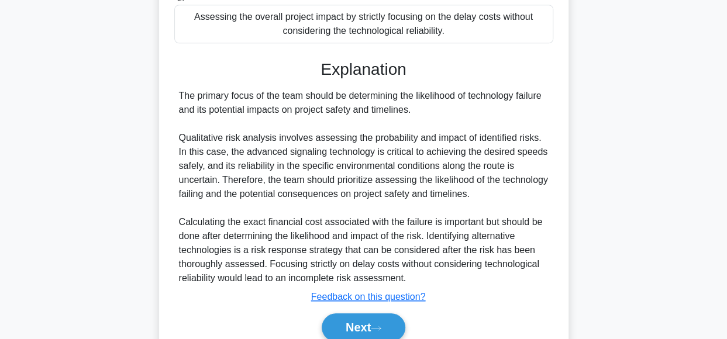
scroll to position [462, 0]
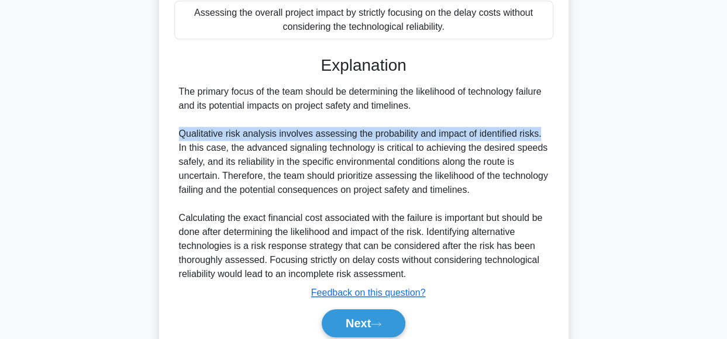
drag, startPoint x: 179, startPoint y: 133, endPoint x: 542, endPoint y: 133, distance: 363.3
click at [542, 133] on div "The primary focus of the team should be determining the likelihood of technolog…" at bounding box center [364, 183] width 370 height 197
copy div "Qualitative risk analysis involves assessing the probability and impact of iden…"
click at [376, 319] on button "Next" at bounding box center [364, 323] width 84 height 28
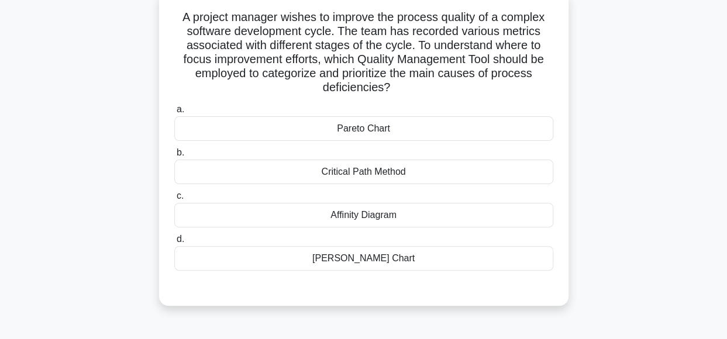
scroll to position [74, 0]
click at [405, 131] on div "Pareto Chart" at bounding box center [363, 129] width 379 height 25
click at [174, 114] on input "a. Pareto Chart" at bounding box center [174, 110] width 0 height 8
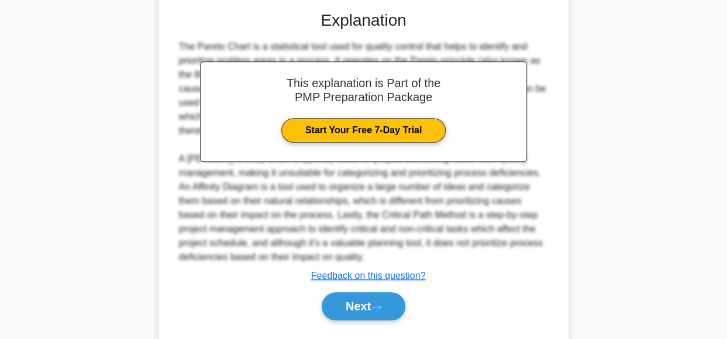
scroll to position [362, 0]
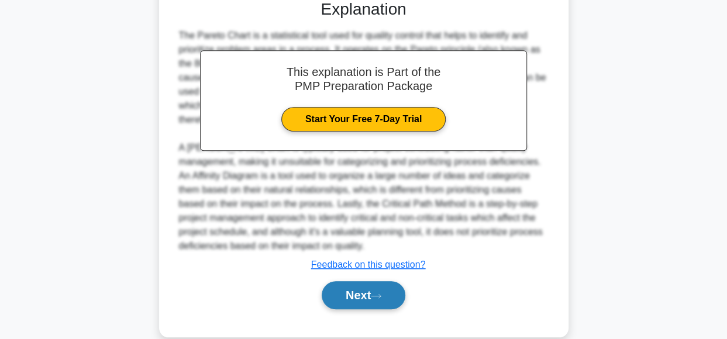
click at [353, 287] on button "Next" at bounding box center [364, 295] width 84 height 28
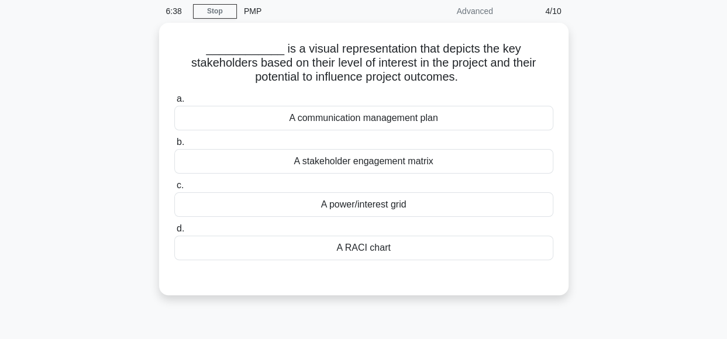
scroll to position [43, 0]
click at [491, 165] on div "A stakeholder engagement matrix" at bounding box center [363, 161] width 379 height 25
click at [174, 146] on input "b. A stakeholder engagement matrix" at bounding box center [174, 142] width 0 height 8
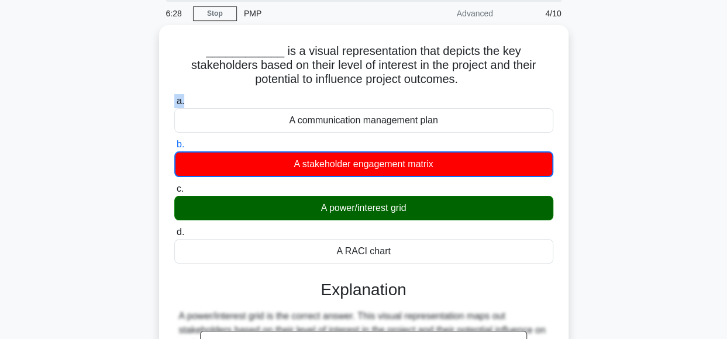
drag, startPoint x: 725, startPoint y: 84, endPoint x: 728, endPoint y: 93, distance: 9.8
click at [727, 93] on html "Go Premium Katia" at bounding box center [363, 276] width 727 height 638
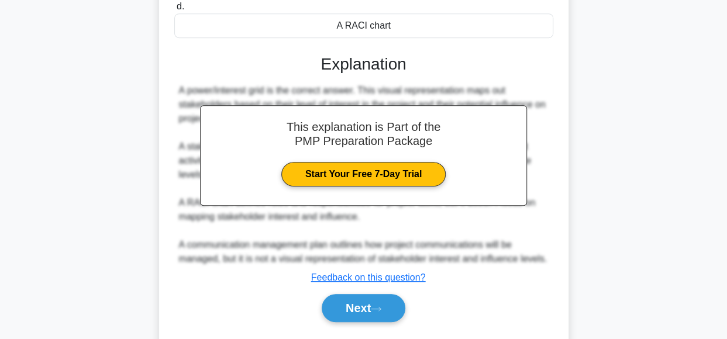
scroll to position [298, 0]
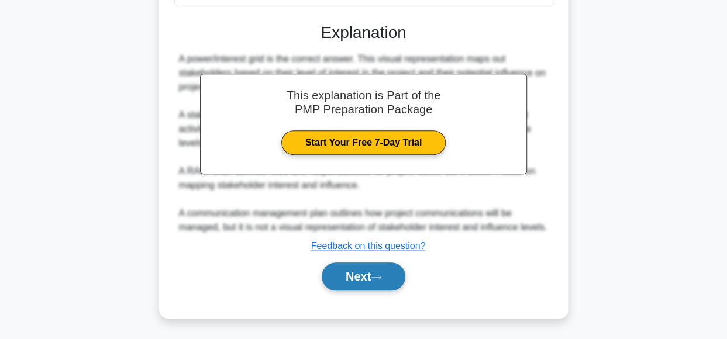
click at [369, 279] on button "Next" at bounding box center [364, 277] width 84 height 28
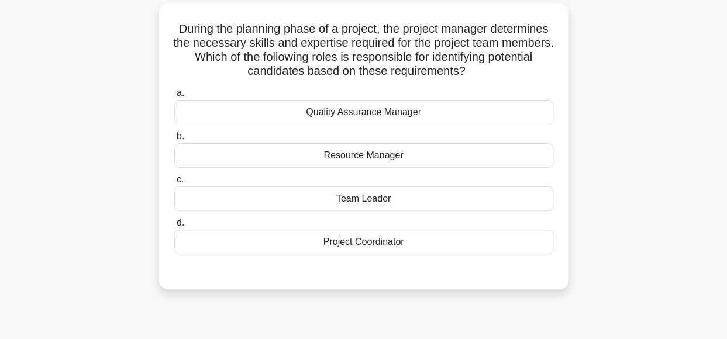
scroll to position [57, 0]
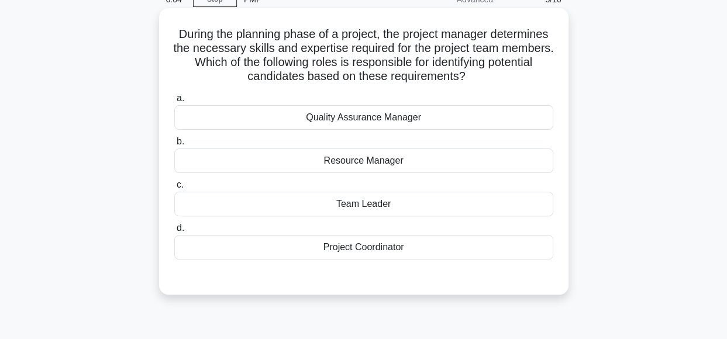
click at [447, 157] on div "Resource Manager" at bounding box center [363, 161] width 379 height 25
click at [174, 146] on input "b. Resource Manager" at bounding box center [174, 142] width 0 height 8
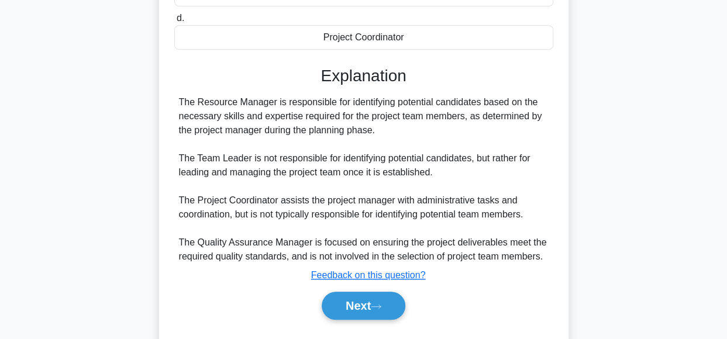
scroll to position [296, 0]
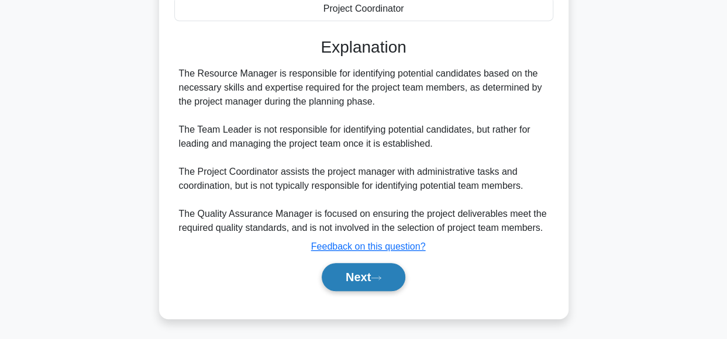
click at [356, 274] on button "Next" at bounding box center [364, 277] width 84 height 28
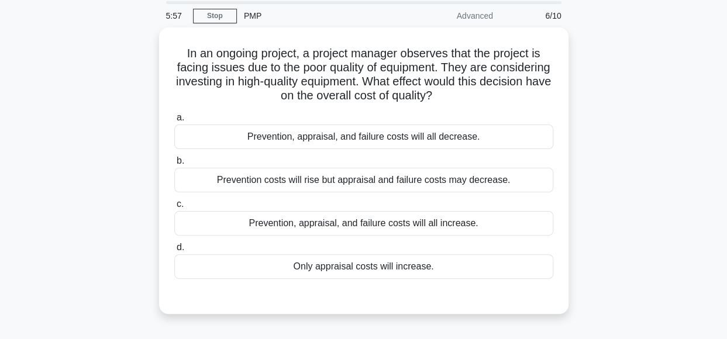
scroll to position [30, 0]
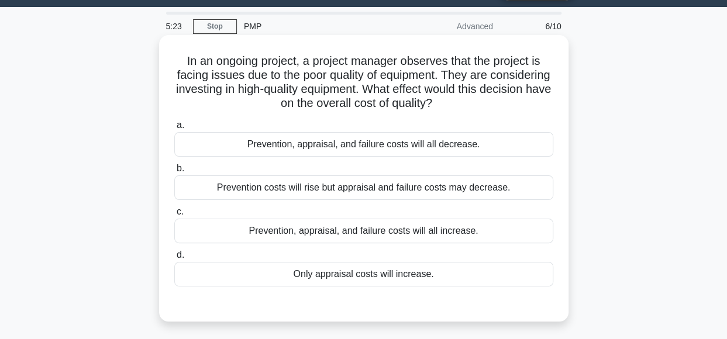
click at [468, 192] on div "Prevention costs will rise but appraisal and failure costs may decrease." at bounding box center [363, 187] width 379 height 25
click at [174, 173] on input "b. Prevention costs will rise but appraisal and failure costs may decrease." at bounding box center [174, 169] width 0 height 8
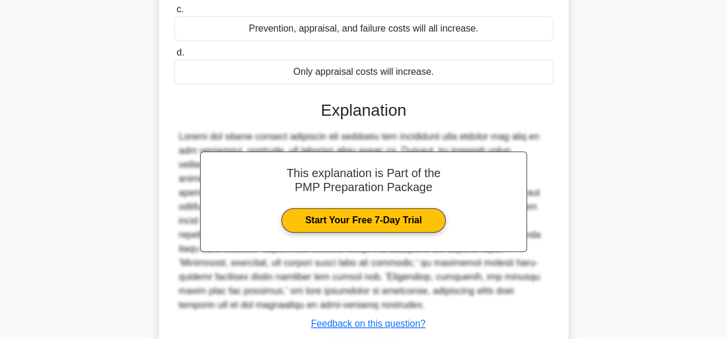
scroll to position [296, 0]
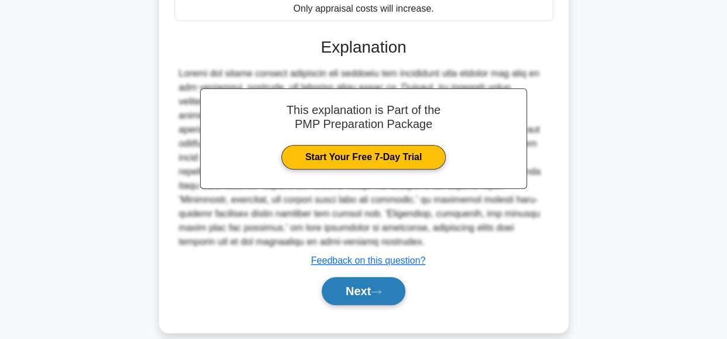
click at [348, 277] on button "Next" at bounding box center [364, 291] width 84 height 28
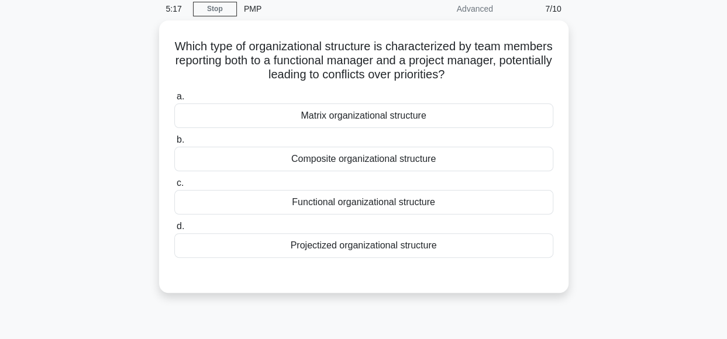
scroll to position [49, 0]
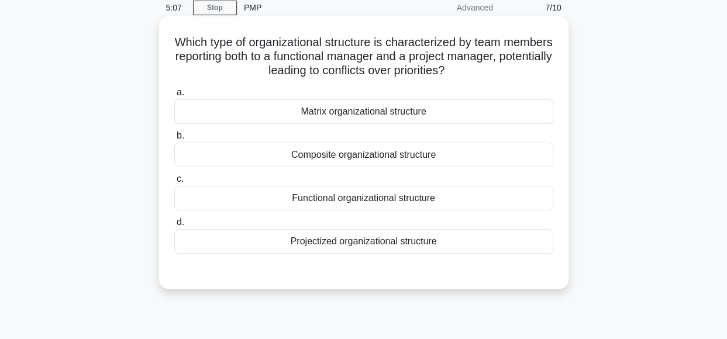
click at [473, 114] on div "Matrix organizational structure" at bounding box center [363, 111] width 379 height 25
click at [174, 97] on input "a. Matrix organizational structure" at bounding box center [174, 93] width 0 height 8
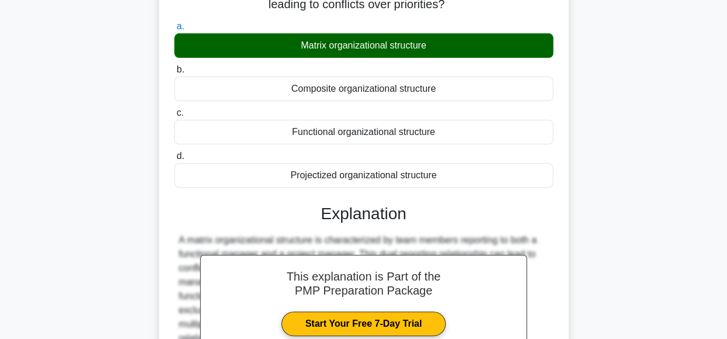
scroll to position [292, 0]
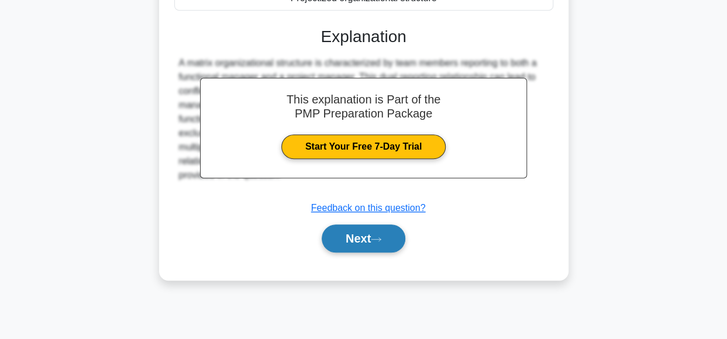
click at [354, 244] on button "Next" at bounding box center [364, 239] width 84 height 28
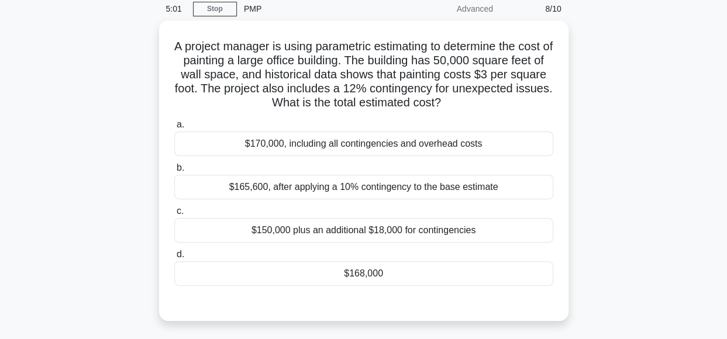
scroll to position [46, 0]
click at [415, 277] on div "$168,000" at bounding box center [363, 273] width 379 height 25
click at [174, 258] on input "d. $168,000" at bounding box center [174, 254] width 0 height 8
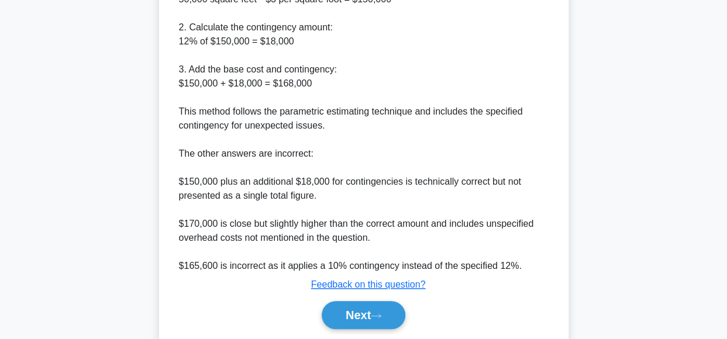
scroll to position [464, 0]
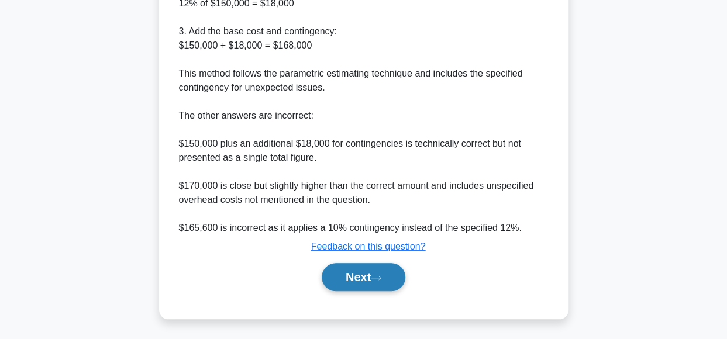
click at [342, 280] on button "Next" at bounding box center [364, 277] width 84 height 28
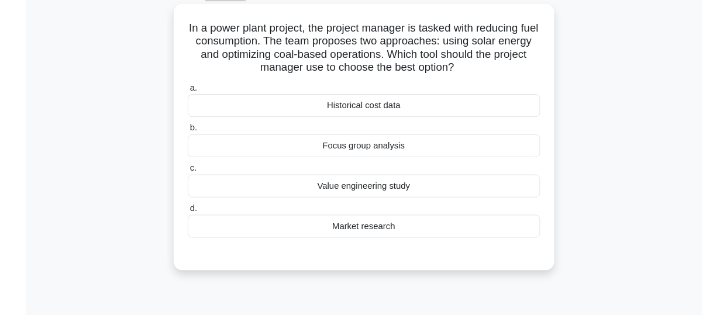
scroll to position [66, 0]
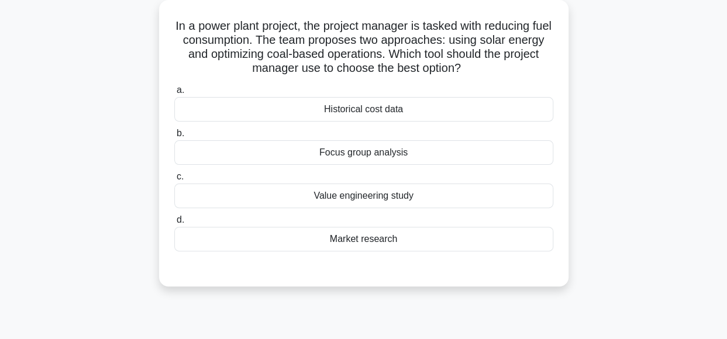
click at [488, 196] on div "Value engineering study" at bounding box center [363, 196] width 379 height 25
click at [174, 181] on input "c. Value engineering study" at bounding box center [174, 177] width 0 height 8
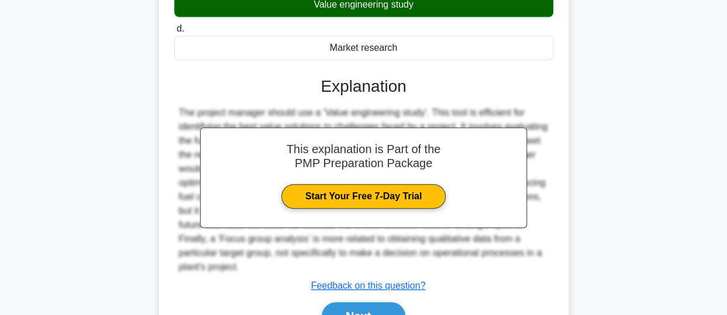
scroll to position [320, 0]
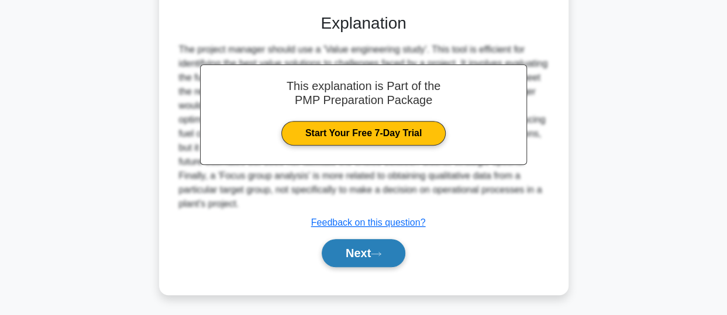
click at [356, 261] on button "Next" at bounding box center [364, 253] width 84 height 28
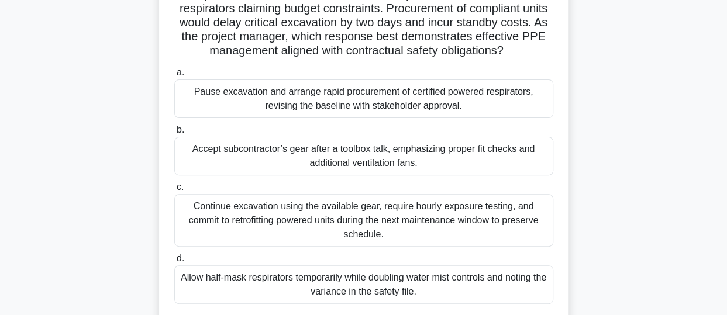
scroll to position [126, 0]
click at [460, 108] on div "Pause excavation and arrange rapid procurement of certified powered respirators…" at bounding box center [363, 98] width 379 height 39
click at [174, 76] on input "a. Pause excavation and arrange rapid procurement of certified powered respirat…" at bounding box center [174, 72] width 0 height 8
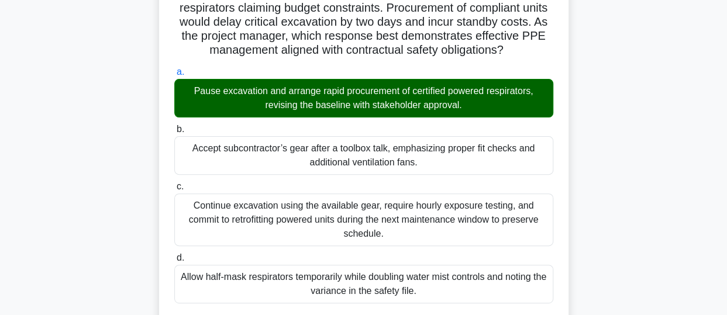
click at [460, 108] on div "Pause excavation and arrange rapid procurement of certified powered respirators…" at bounding box center [363, 98] width 379 height 39
click at [174, 76] on input "a. Pause excavation and arrange rapid procurement of certified powered respirat…" at bounding box center [174, 72] width 0 height 8
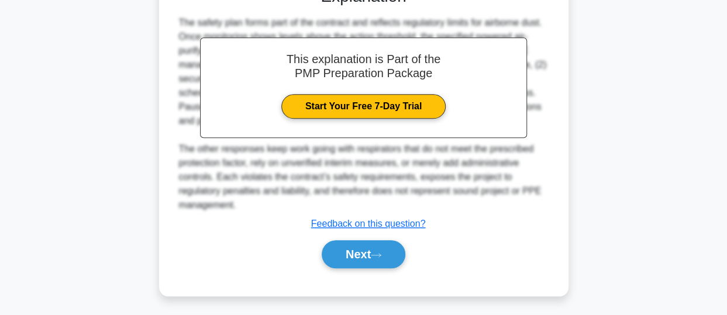
scroll to position [474, 0]
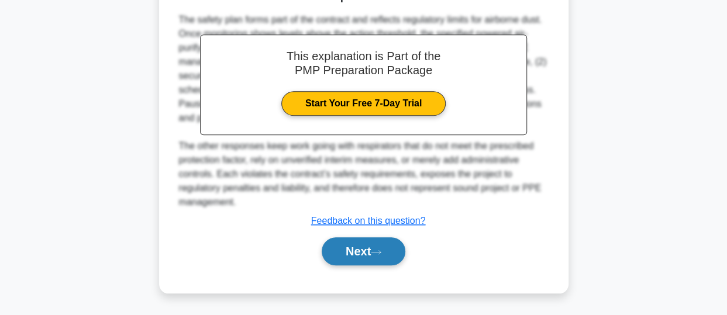
click at [376, 250] on icon at bounding box center [376, 252] width 11 height 6
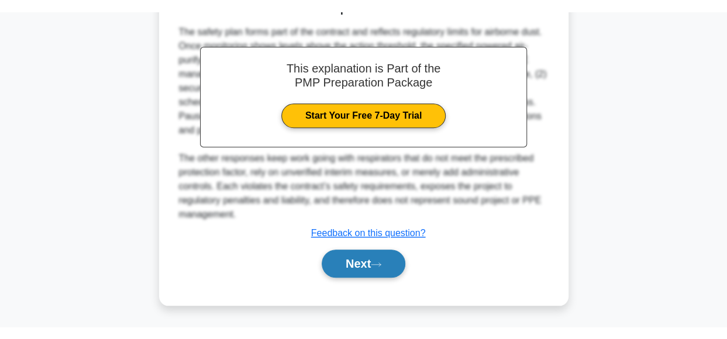
scroll to position [450, 0]
